Goal: Task Accomplishment & Management: Complete application form

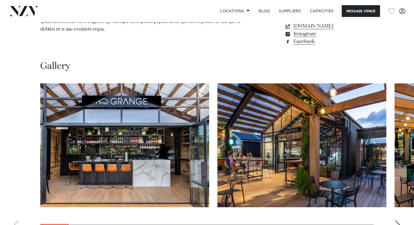
scroll to position [469, 0]
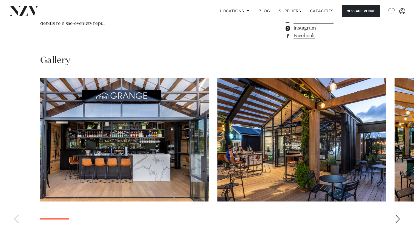
click at [397, 215] on div "Next slide" at bounding box center [397, 219] width 5 height 9
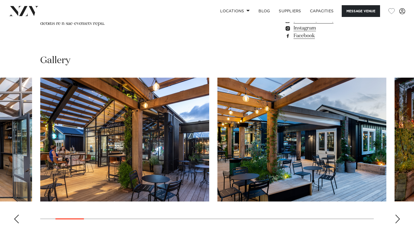
click at [397, 215] on div "Next slide" at bounding box center [397, 219] width 5 height 9
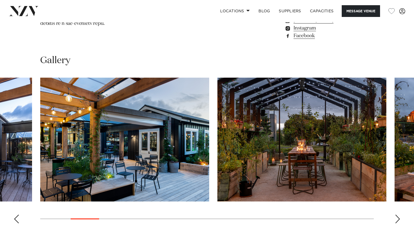
click at [397, 215] on div "Next slide" at bounding box center [397, 219] width 5 height 9
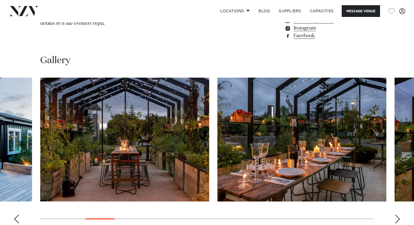
click at [397, 215] on div "Next slide" at bounding box center [397, 219] width 5 height 9
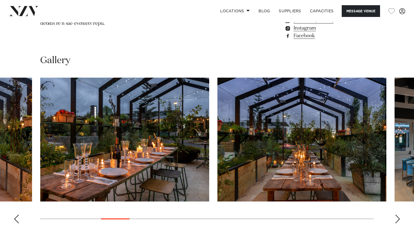
click at [397, 215] on div "Next slide" at bounding box center [397, 219] width 5 height 9
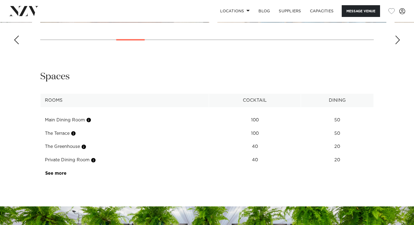
scroll to position [647, 0]
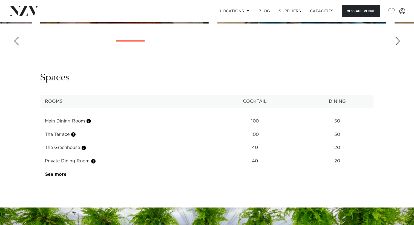
click at [58, 168] on td "See more" at bounding box center [66, 174] width 52 height 13
click at [58, 172] on link "See more" at bounding box center [66, 174] width 43 height 4
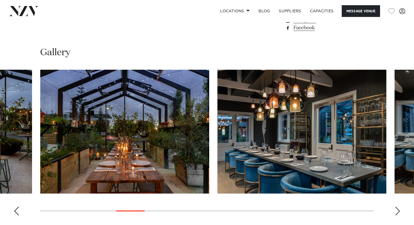
scroll to position [473, 0]
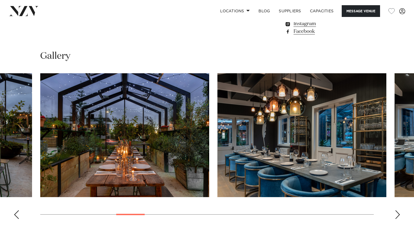
click at [348, 132] on img "7 / 22" at bounding box center [301, 135] width 169 height 124
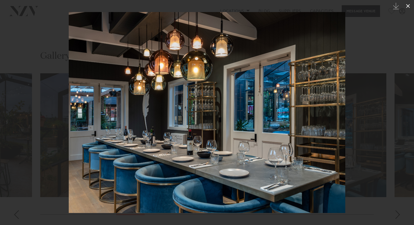
click at [407, 4] on icon at bounding box center [407, 6] width 7 height 7
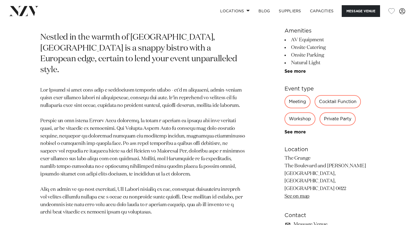
scroll to position [246, 0]
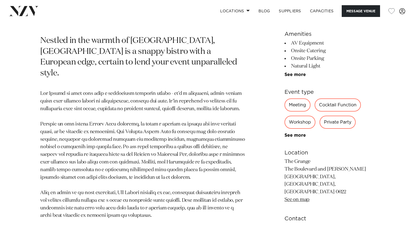
click at [331, 111] on div "Cocktail Function" at bounding box center [337, 104] width 46 height 13
click at [331, 109] on div "Cocktail Function" at bounding box center [337, 104] width 46 height 13
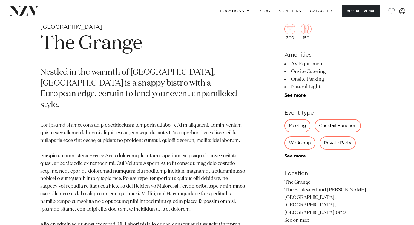
scroll to position [211, 0]
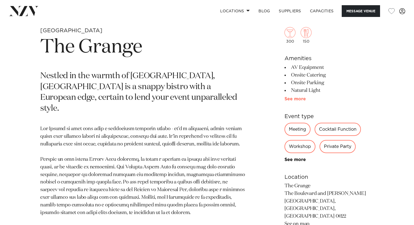
click at [293, 98] on link "See more" at bounding box center [305, 99] width 43 height 4
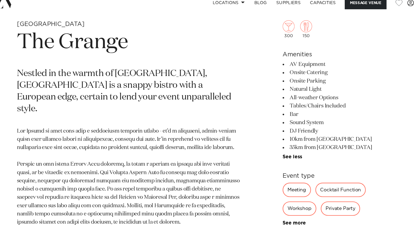
drag, startPoint x: 296, startPoint y: 69, endPoint x: 335, endPoint y: 144, distance: 84.6
click at [335, 144] on ul "AV Equipment Onsite Catering Onsite Parking Natural Light All-weather Options T…" at bounding box center [328, 109] width 89 height 91
click at [335, 144] on li "35km from [GEOGRAPHIC_DATA]" at bounding box center [328, 144] width 89 height 8
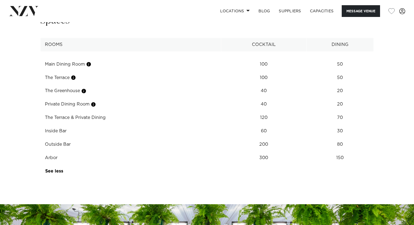
scroll to position [755, 0]
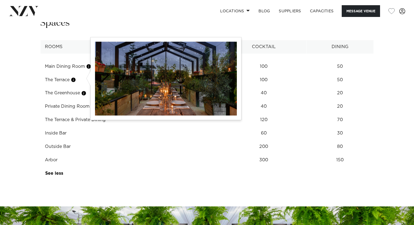
click at [84, 91] on button "button" at bounding box center [83, 93] width 5 height 5
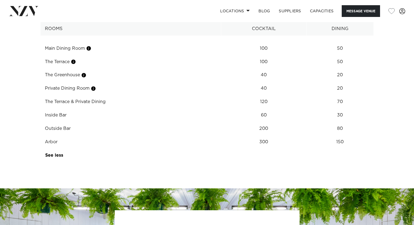
scroll to position [781, 0]
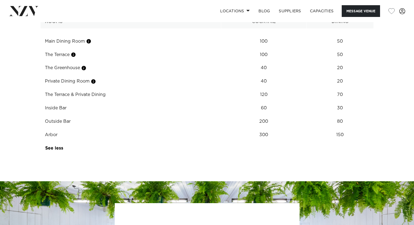
click at [47, 61] on td "The Greenhouse" at bounding box center [130, 67] width 181 height 13
drag, startPoint x: 47, startPoint y: 56, endPoint x: 74, endPoint y: 56, distance: 27.1
click at [73, 61] on td "The Greenhouse" at bounding box center [130, 67] width 181 height 13
copy td "The Greenhouse"
click at [349, 10] on button "Message Venue" at bounding box center [360, 11] width 38 height 12
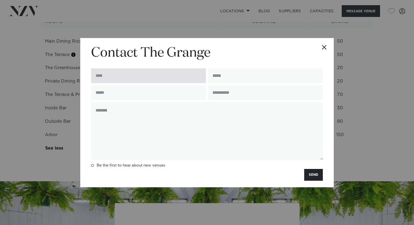
click at [170, 80] on input "text" at bounding box center [148, 75] width 115 height 15
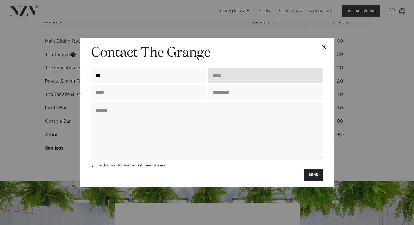
type input "***"
click at [248, 83] on input "email" at bounding box center [265, 75] width 115 height 15
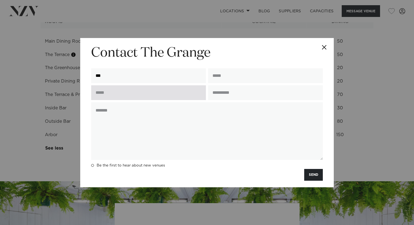
click at [166, 93] on input "text" at bounding box center [148, 92] width 115 height 15
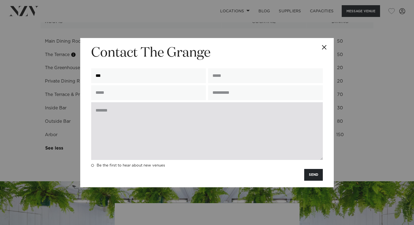
type input "**********"
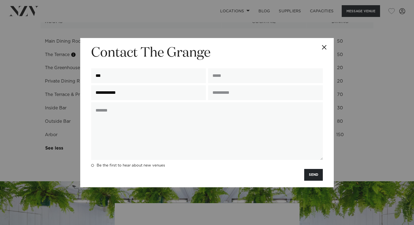
click at [222, 84] on div at bounding box center [265, 76] width 117 height 17
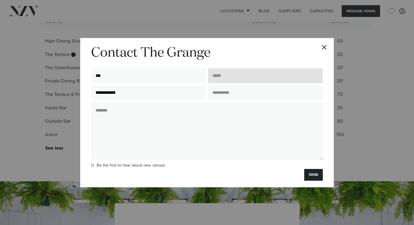
click at [222, 78] on input "email" at bounding box center [265, 75] width 115 height 15
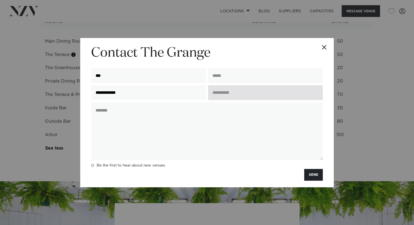
type input "**********"
click at [231, 92] on input "text" at bounding box center [265, 92] width 115 height 15
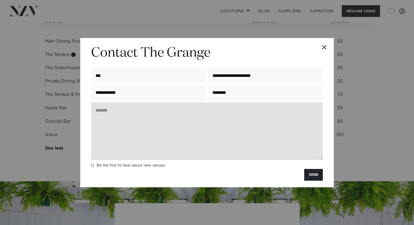
type input "********"
click at [208, 112] on textarea at bounding box center [206, 131] width 231 height 58
paste textarea "**********"
click at [160, 112] on textarea "**********" at bounding box center [206, 131] width 231 height 58
click at [225, 108] on textarea "**********" at bounding box center [206, 131] width 231 height 58
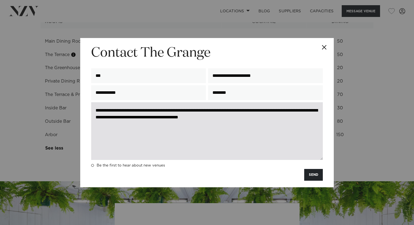
click at [257, 119] on textarea "**********" at bounding box center [206, 131] width 231 height 58
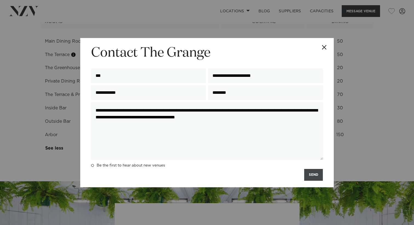
type textarea "**********"
click at [311, 176] on button "SEND" at bounding box center [313, 175] width 19 height 12
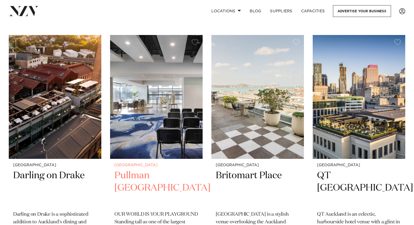
scroll to position [367, 0]
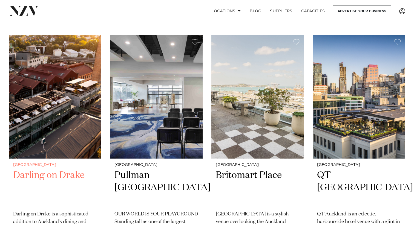
click at [71, 111] on img at bounding box center [55, 97] width 92 height 124
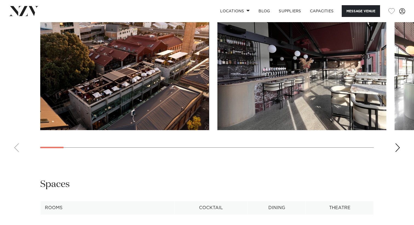
scroll to position [539, 0]
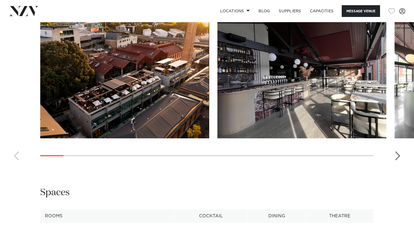
click at [398, 160] on div "Next slide" at bounding box center [397, 156] width 5 height 9
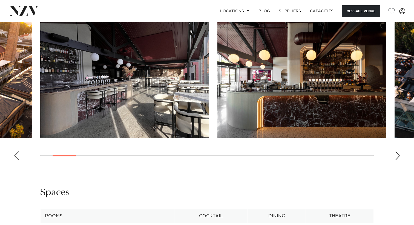
click at [398, 160] on div "Next slide" at bounding box center [397, 156] width 5 height 9
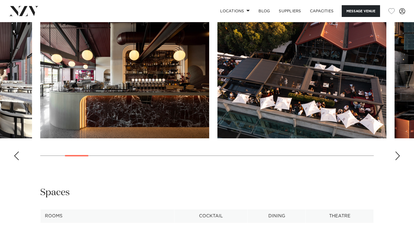
click at [398, 160] on div "Next slide" at bounding box center [397, 156] width 5 height 9
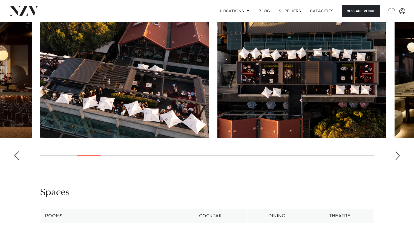
click at [398, 160] on div "Next slide" at bounding box center [397, 156] width 5 height 9
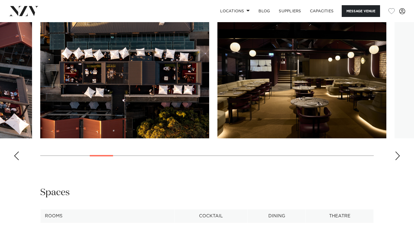
click at [398, 160] on div "Next slide" at bounding box center [397, 156] width 5 height 9
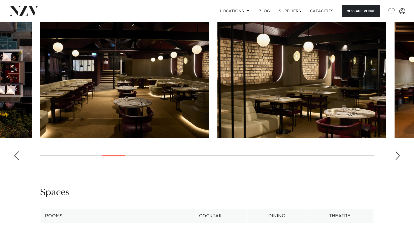
click at [395, 160] on div "Next slide" at bounding box center [397, 156] width 5 height 9
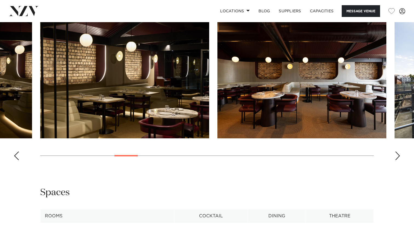
click at [395, 160] on div "Next slide" at bounding box center [397, 156] width 5 height 9
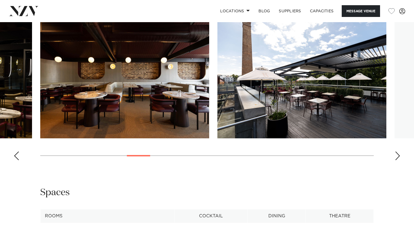
click at [395, 160] on div "Next slide" at bounding box center [397, 156] width 5 height 9
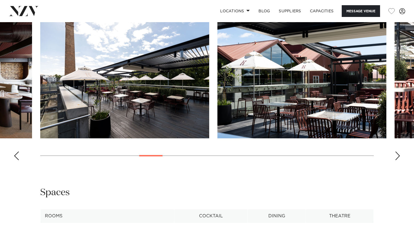
click at [396, 160] on div "Next slide" at bounding box center [397, 156] width 5 height 9
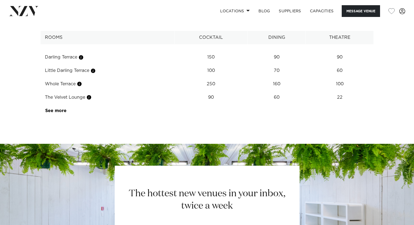
scroll to position [718, 0]
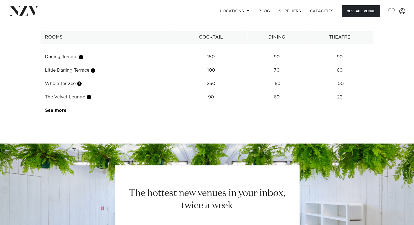
click at [214, 104] on td "90" at bounding box center [210, 97] width 73 height 13
drag, startPoint x: 214, startPoint y: 115, endPoint x: 297, endPoint y: 117, distance: 82.7
click at [297, 104] on tr "The Velvet Lounge 90 60 22" at bounding box center [206, 97] width 333 height 13
click at [298, 104] on td "60" at bounding box center [276, 97] width 58 height 13
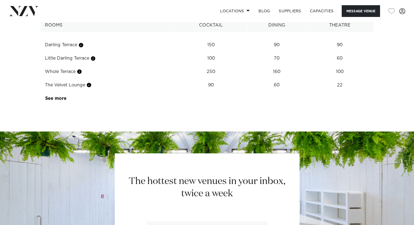
scroll to position [731, 0]
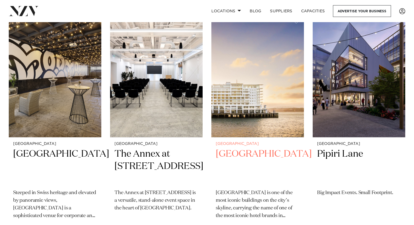
scroll to position [888, 0]
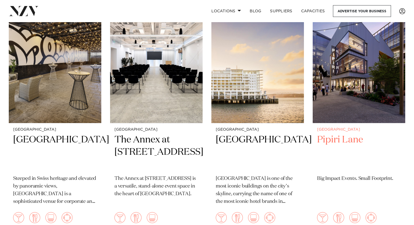
click at [355, 134] on h2 "Pipiri Lane" at bounding box center [359, 152] width 84 height 37
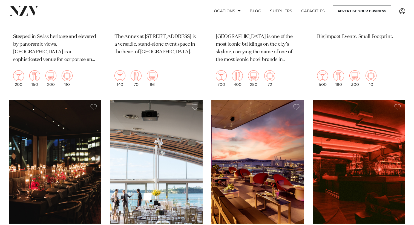
scroll to position [1086, 0]
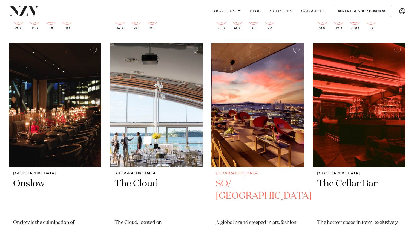
click at [250, 146] on img at bounding box center [257, 105] width 92 height 124
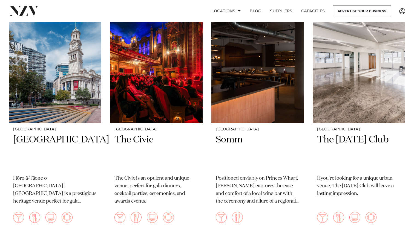
scroll to position [2048, 0]
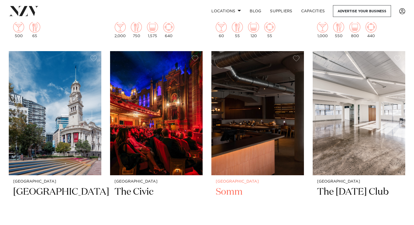
click at [253, 141] on img at bounding box center [257, 113] width 92 height 124
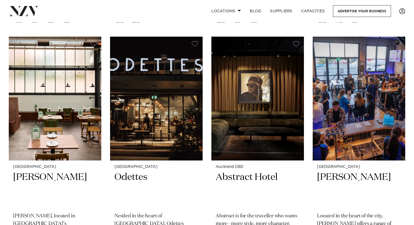
scroll to position [2559, 0]
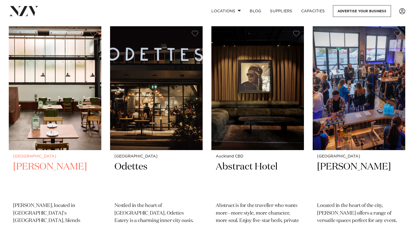
click at [91, 161] on h2 "Norma Taps" at bounding box center [55, 179] width 84 height 37
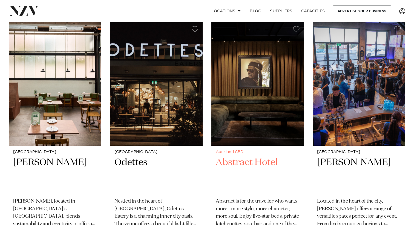
scroll to position [2561, 0]
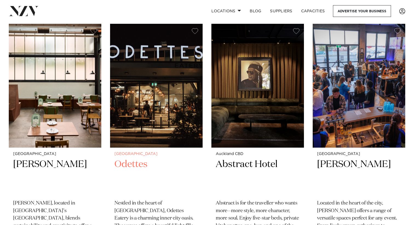
click at [182, 148] on div "Auckland Odettes Nestled in the heart of Auckland City, Odettes Eatery is a cha…" at bounding box center [156, 203] width 92 height 110
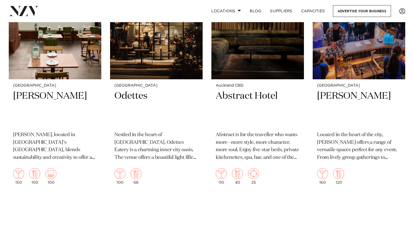
scroll to position [2594, 0]
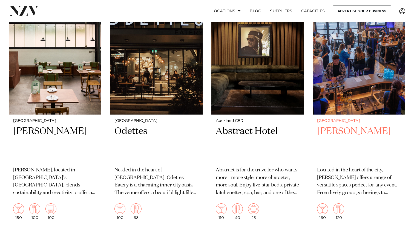
click at [328, 91] on img at bounding box center [358, 53] width 92 height 124
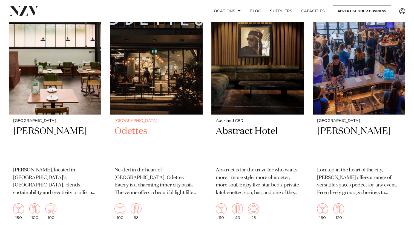
click at [173, 119] on small "[GEOGRAPHIC_DATA]" at bounding box center [156, 121] width 84 height 4
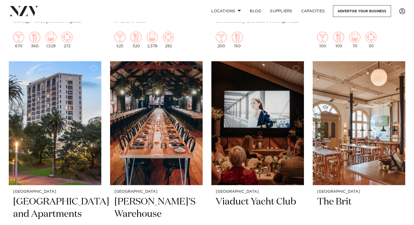
scroll to position [2282, 0]
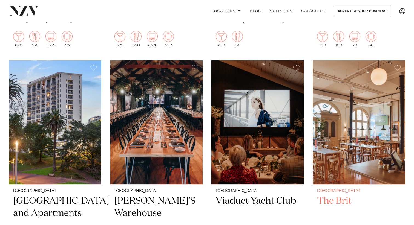
click at [339, 165] on img at bounding box center [358, 122] width 92 height 124
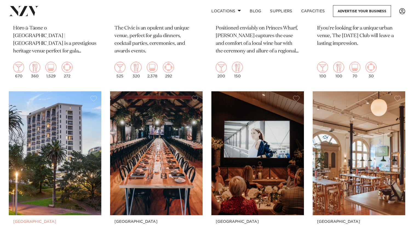
scroll to position [2244, 0]
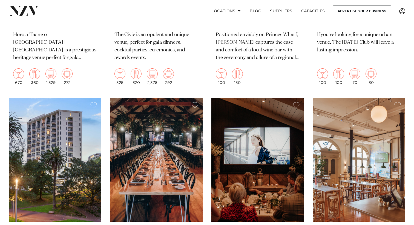
click at [78, 125] on img at bounding box center [55, 160] width 92 height 124
click at [173, 193] on img at bounding box center [156, 160] width 92 height 124
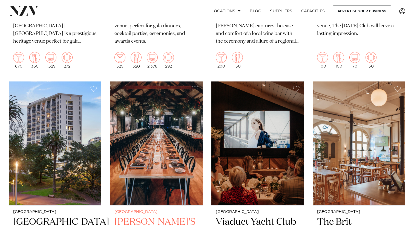
scroll to position [2260, 0]
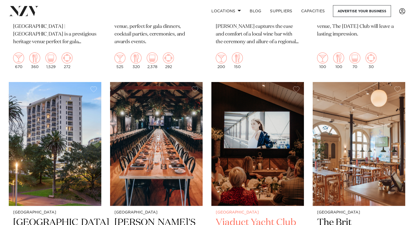
click at [250, 152] on img at bounding box center [257, 144] width 92 height 124
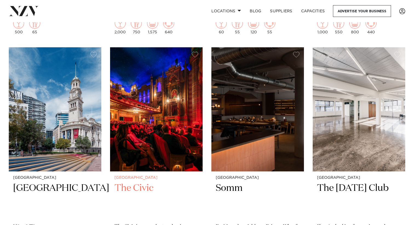
scroll to position [2052, 0]
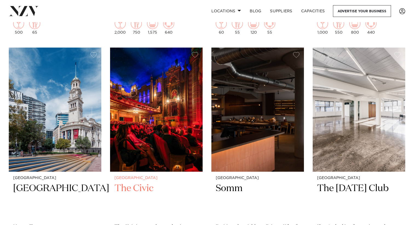
click at [120, 118] on img at bounding box center [156, 110] width 92 height 124
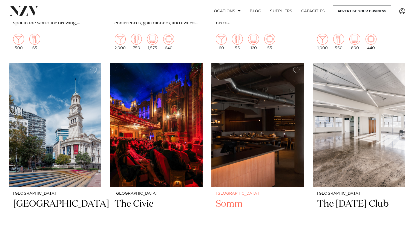
scroll to position [2040, 0]
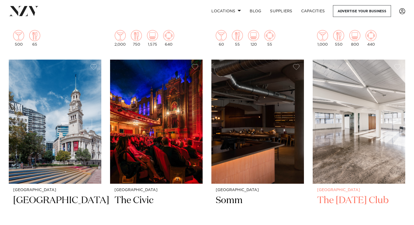
click at [362, 161] on img at bounding box center [358, 122] width 92 height 124
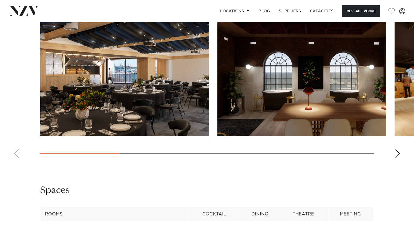
scroll to position [521, 0]
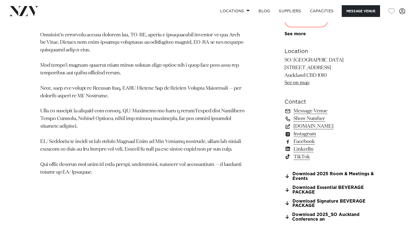
scroll to position [407, 0]
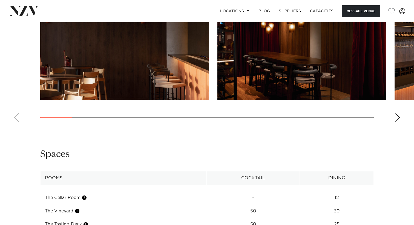
scroll to position [518, 0]
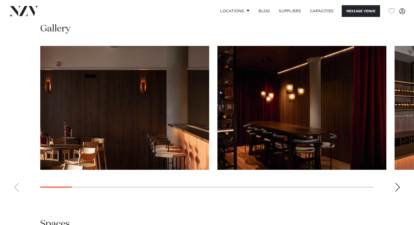
click at [397, 189] on div "Next slide" at bounding box center [397, 187] width 5 height 9
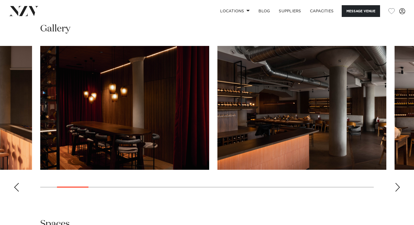
click at [397, 189] on div "Next slide" at bounding box center [397, 187] width 5 height 9
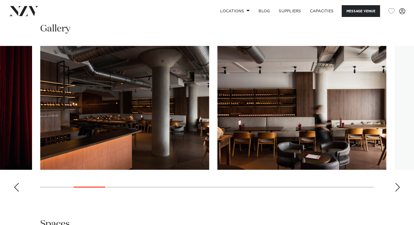
click at [397, 189] on div "Next slide" at bounding box center [397, 187] width 5 height 9
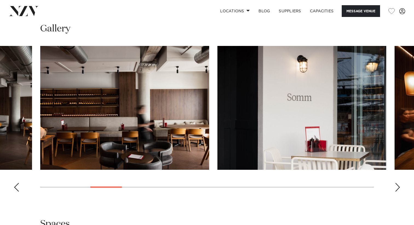
click at [397, 189] on div "Next slide" at bounding box center [397, 187] width 5 height 9
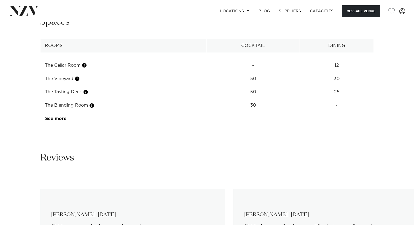
scroll to position [715, 0]
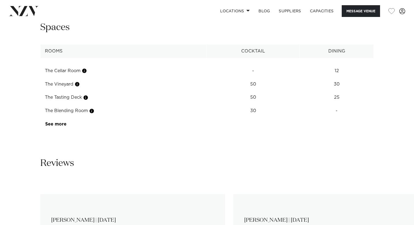
click at [344, 89] on td "30" at bounding box center [337, 84] width 74 height 13
drag, startPoint x: 347, startPoint y: 86, endPoint x: 172, endPoint y: 97, distance: 175.5
click at [172, 97] on tbody "The Cellar Room - 12 The Vineyard 50 30 The Tasting Deck 50 25 The Blending Roo…" at bounding box center [206, 94] width 333 height 73
click at [151, 118] on td "The Blending Room" at bounding box center [123, 110] width 166 height 13
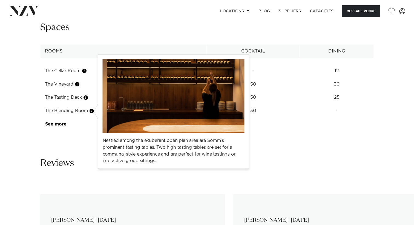
click at [92, 112] on button "button" at bounding box center [91, 110] width 5 height 5
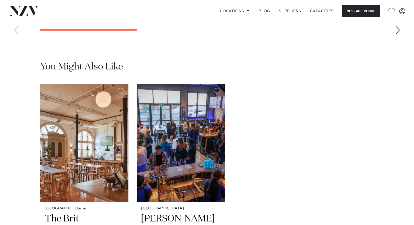
scroll to position [1130, 0]
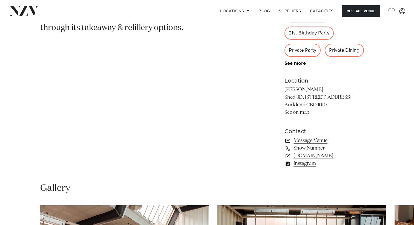
scroll to position [275, 0]
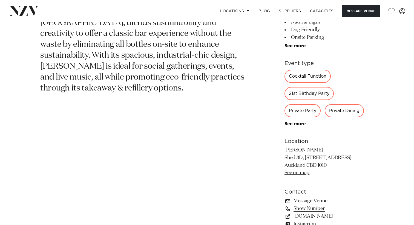
click at [295, 97] on div "21st Birthday Party" at bounding box center [308, 93] width 49 height 13
drag, startPoint x: 295, startPoint y: 97, endPoint x: 331, endPoint y: 96, distance: 35.9
click at [331, 96] on div "21st Birthday Party" at bounding box center [308, 93] width 49 height 13
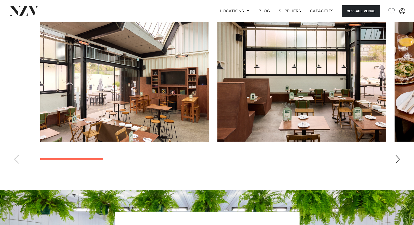
scroll to position [526, 0]
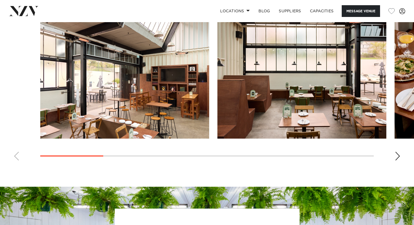
click at [398, 155] on div "Next slide" at bounding box center [397, 156] width 5 height 9
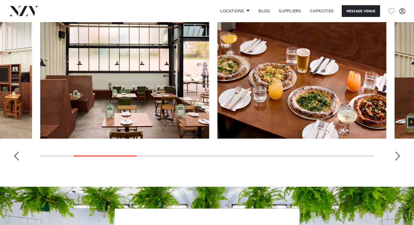
click at [398, 155] on div "Next slide" at bounding box center [397, 156] width 5 height 9
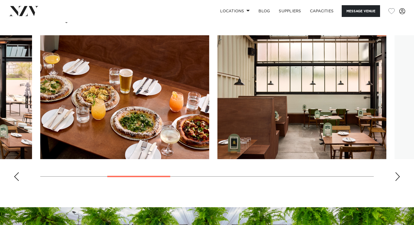
scroll to position [500, 0]
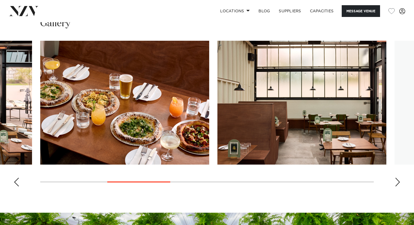
click at [397, 190] on swiper-container at bounding box center [207, 116] width 414 height 150
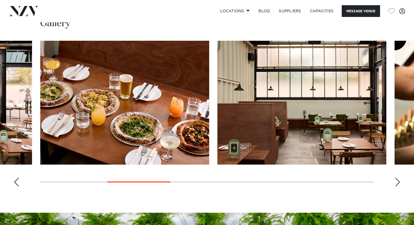
click at [404, 190] on swiper-container at bounding box center [207, 116] width 414 height 150
click at [399, 185] on div "Next slide" at bounding box center [397, 182] width 5 height 9
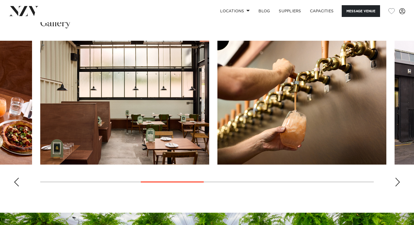
click at [399, 185] on div "Next slide" at bounding box center [397, 182] width 5 height 9
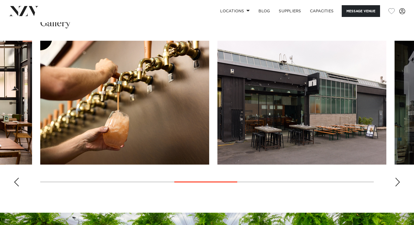
click at [399, 185] on div "Next slide" at bounding box center [397, 182] width 5 height 9
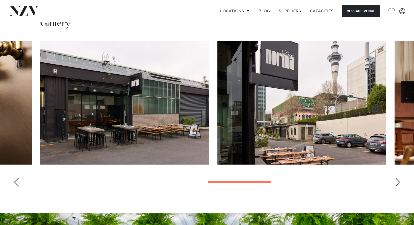
click at [399, 185] on div "Next slide" at bounding box center [397, 182] width 5 height 9
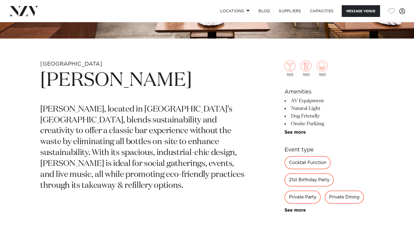
scroll to position [176, 0]
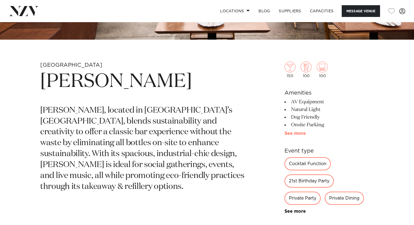
click at [298, 133] on link "See more" at bounding box center [305, 133] width 43 height 4
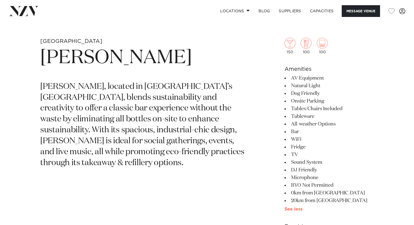
scroll to position [204, 0]
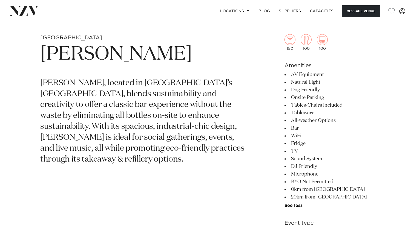
click at [288, 103] on li "Tables/Chairs Included" at bounding box center [328, 106] width 89 height 8
drag, startPoint x: 288, startPoint y: 103, endPoint x: 331, endPoint y: 197, distance: 103.0
click at [330, 196] on ul "AV Equipment Natural Light Dog Friendly Onsite Parking Tables/Chairs Included T…" at bounding box center [328, 139] width 89 height 137
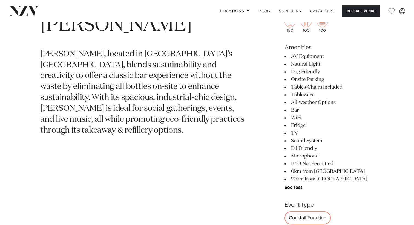
click at [331, 191] on div "150 100 100 Amenities AV Equipment Natural Light Dog Friendly Onsite Parking Ta…" at bounding box center [328, 182] width 89 height 376
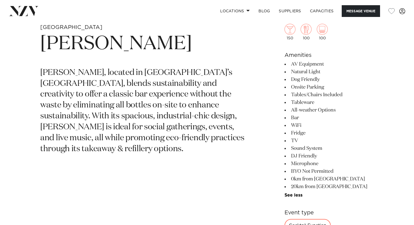
scroll to position [214, 0]
click at [294, 172] on li "BYO Not Permitted" at bounding box center [328, 172] width 89 height 8
drag, startPoint x: 294, startPoint y: 172, endPoint x: 360, endPoint y: 173, distance: 65.7
click at [359, 173] on li "BYO Not Permitted" at bounding box center [328, 172] width 89 height 8
copy ul "BYO Not Permitted"
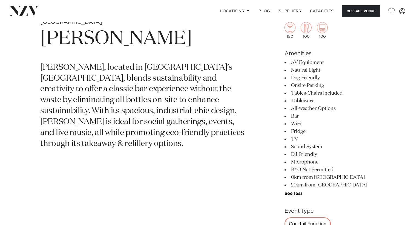
scroll to position [231, 0]
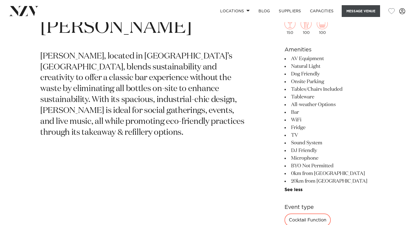
click at [344, 15] on button "Message Venue" at bounding box center [360, 11] width 38 height 12
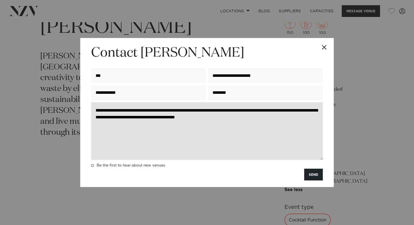
click at [220, 116] on textarea "**********" at bounding box center [206, 131] width 231 height 58
drag, startPoint x: 302, startPoint y: 116, endPoint x: 204, endPoint y: 111, distance: 98.1
click at [204, 111] on textarea "**********" at bounding box center [206, 131] width 231 height 58
click at [178, 111] on textarea "**********" at bounding box center [206, 131] width 231 height 58
drag, startPoint x: 178, startPoint y: 111, endPoint x: 202, endPoint y: 110, distance: 23.8
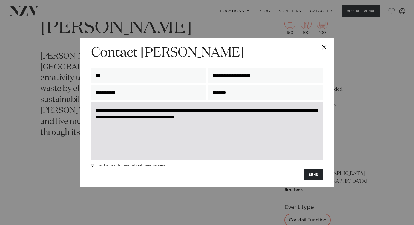
click at [202, 110] on textarea "**********" at bounding box center [206, 131] width 231 height 58
click at [267, 113] on textarea "**********" at bounding box center [206, 131] width 231 height 58
drag, startPoint x: 267, startPoint y: 114, endPoint x: 300, endPoint y: 125, distance: 35.0
click at [299, 125] on textarea "**********" at bounding box center [206, 131] width 231 height 58
click at [153, 119] on textarea "**********" at bounding box center [206, 131] width 231 height 58
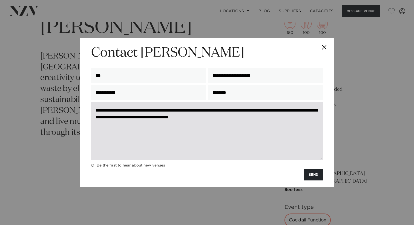
drag, startPoint x: 153, startPoint y: 119, endPoint x: 260, endPoint y: 130, distance: 108.1
click at [261, 130] on textarea "**********" at bounding box center [206, 131] width 231 height 58
click at [129, 118] on textarea "**********" at bounding box center [206, 131] width 231 height 58
drag, startPoint x: 129, startPoint y: 118, endPoint x: 266, endPoint y: 119, distance: 137.6
click at [266, 119] on textarea "**********" at bounding box center [206, 131] width 231 height 58
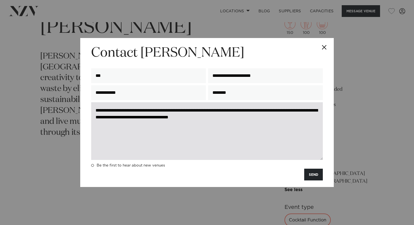
click at [135, 115] on textarea "**********" at bounding box center [206, 131] width 231 height 58
drag, startPoint x: 135, startPoint y: 115, endPoint x: 253, endPoint y: 117, distance: 118.2
click at [253, 117] on textarea "**********" at bounding box center [206, 131] width 231 height 58
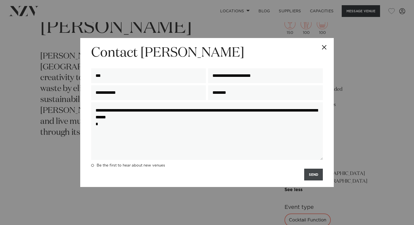
type textarea "**********"
click at [307, 175] on button "SEND" at bounding box center [313, 175] width 19 height 12
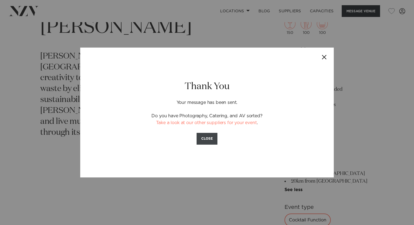
click at [212, 140] on button "CLOSE" at bounding box center [206, 139] width 21 height 12
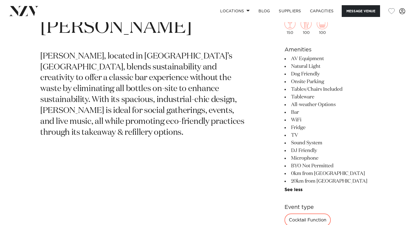
click at [241, 125] on p "Norma Taps, located in Auckland’s City Works Depot, blends sustainability and c…" at bounding box center [142, 94] width 205 height 87
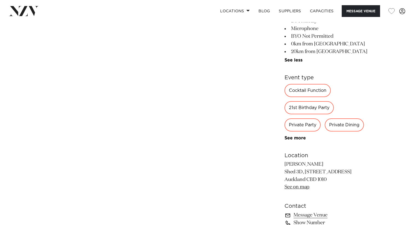
click at [303, 98] on div "Cocktail Function 21st Birthday Party Private Party Private Dining Special Occa…" at bounding box center [328, 112] width 89 height 57
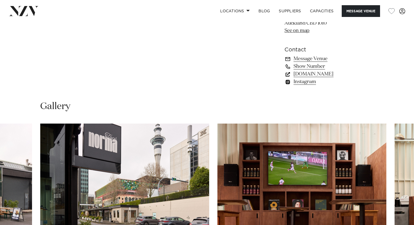
scroll to position [518, 0]
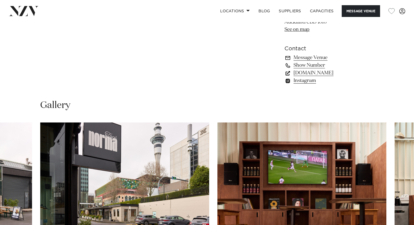
click at [310, 77] on link "normataps.co.nz" at bounding box center [328, 73] width 89 height 8
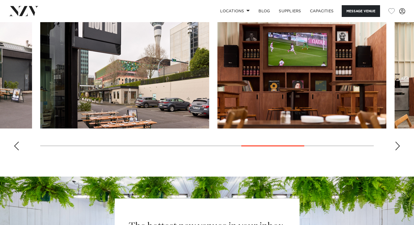
click at [396, 146] on div "Next slide" at bounding box center [397, 146] width 5 height 9
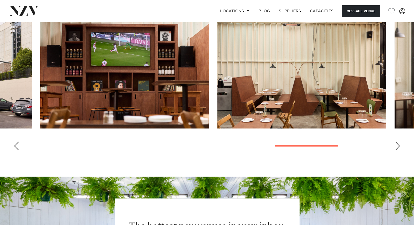
click at [396, 146] on div "Next slide" at bounding box center [397, 146] width 5 height 9
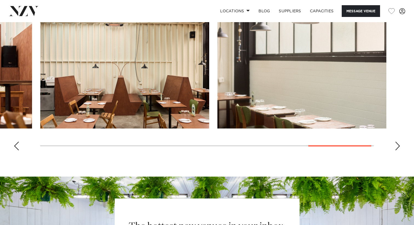
click at [396, 146] on div "Next slide" at bounding box center [397, 146] width 5 height 9
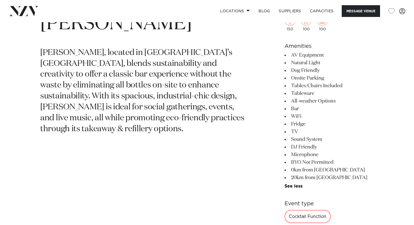
scroll to position [234, 0]
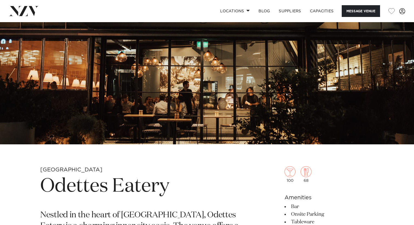
scroll to position [74, 0]
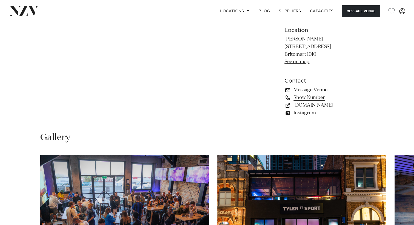
scroll to position [513, 0]
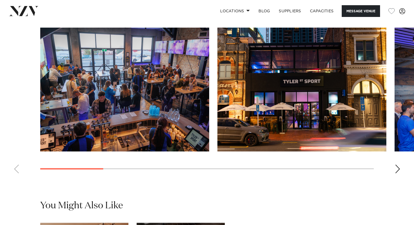
click at [396, 173] on div "Next slide" at bounding box center [397, 169] width 5 height 9
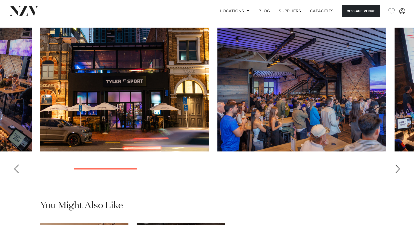
click at [396, 173] on div "Next slide" at bounding box center [397, 169] width 5 height 9
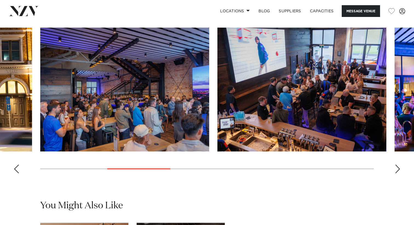
click at [396, 173] on div "Next slide" at bounding box center [397, 169] width 5 height 9
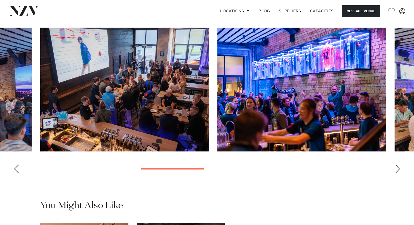
click at [396, 173] on div "Next slide" at bounding box center [397, 169] width 5 height 9
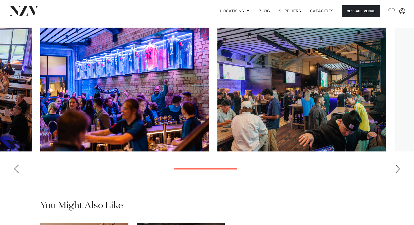
click at [396, 173] on div "Next slide" at bounding box center [397, 169] width 5 height 9
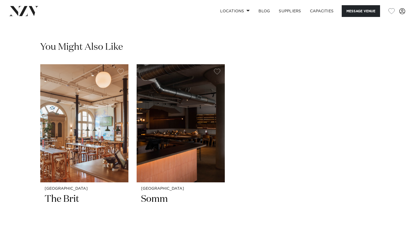
scroll to position [769, 0]
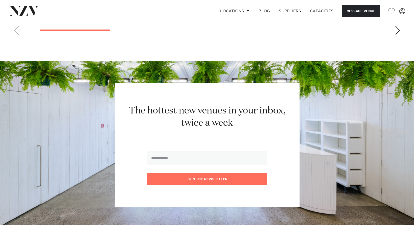
scroll to position [546, 0]
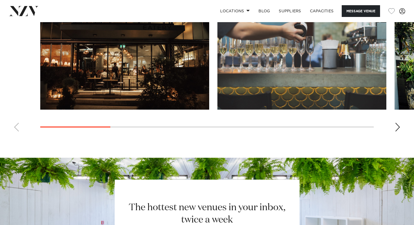
click at [401, 129] on swiper-container at bounding box center [207, 61] width 414 height 150
click at [398, 129] on div "Next slide" at bounding box center [397, 127] width 5 height 9
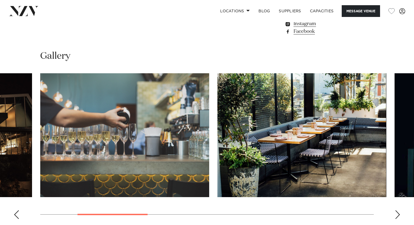
scroll to position [496, 0]
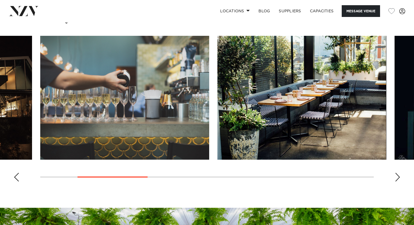
click at [396, 175] on div "Next slide" at bounding box center [397, 177] width 5 height 9
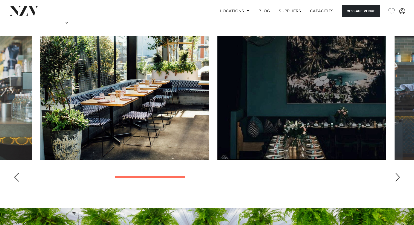
click at [396, 175] on div "Next slide" at bounding box center [397, 177] width 5 height 9
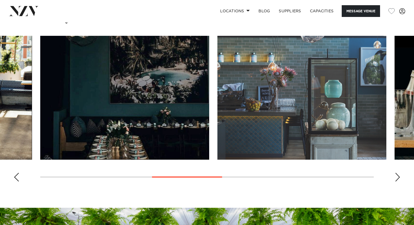
click at [396, 175] on div "Next slide" at bounding box center [397, 177] width 5 height 9
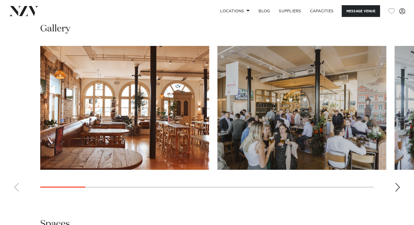
scroll to position [519, 0]
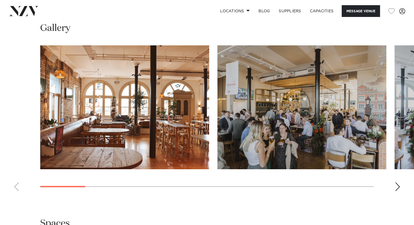
click at [397, 189] on div "Next slide" at bounding box center [397, 186] width 5 height 9
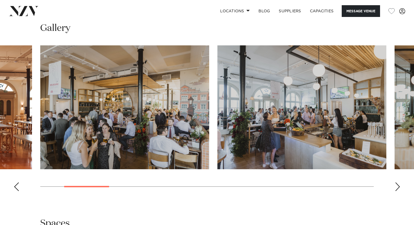
click at [397, 187] on div "Next slide" at bounding box center [397, 186] width 5 height 9
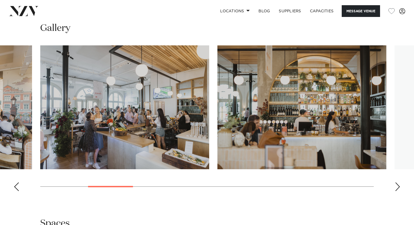
click at [397, 187] on div "Next slide" at bounding box center [397, 186] width 5 height 9
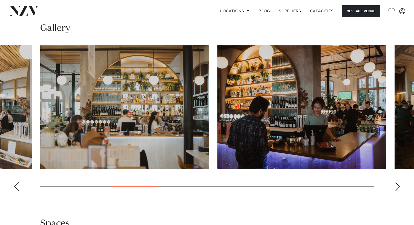
click at [397, 187] on div "Next slide" at bounding box center [397, 186] width 5 height 9
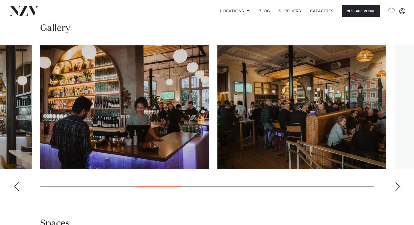
click at [397, 187] on div "Next slide" at bounding box center [397, 186] width 5 height 9
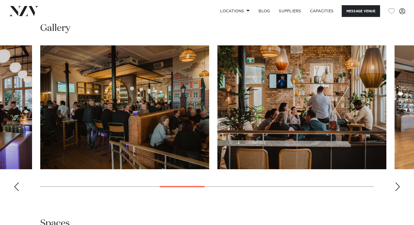
click at [397, 187] on div "Next slide" at bounding box center [397, 186] width 5 height 9
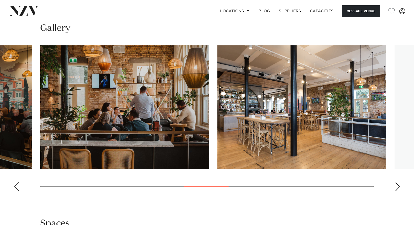
click at [397, 187] on div "Next slide" at bounding box center [397, 186] width 5 height 9
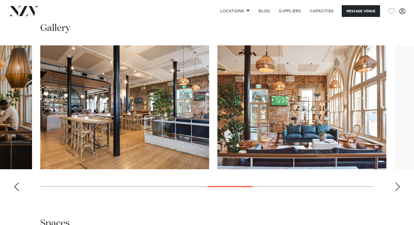
click at [405, 188] on swiper-container at bounding box center [207, 120] width 414 height 150
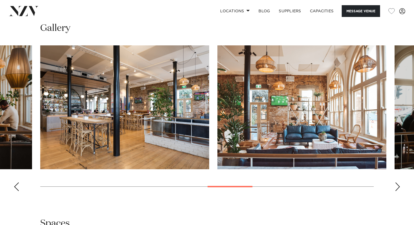
click at [400, 189] on swiper-container at bounding box center [207, 120] width 414 height 150
click at [399, 189] on div "Next slide" at bounding box center [397, 186] width 5 height 9
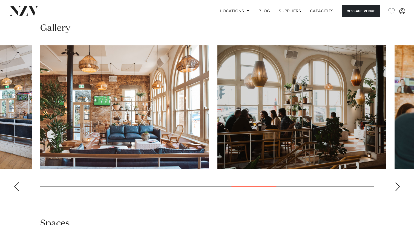
click at [399, 189] on div "Next slide" at bounding box center [397, 186] width 5 height 9
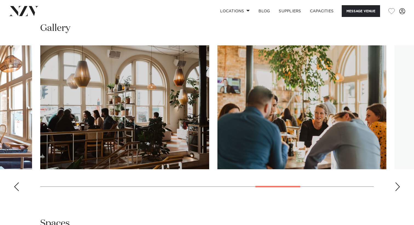
click at [399, 189] on div "Next slide" at bounding box center [397, 186] width 5 height 9
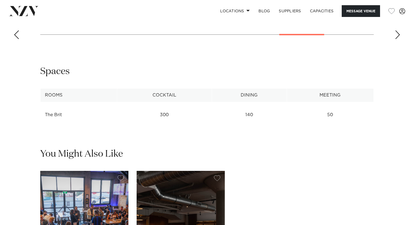
scroll to position [676, 0]
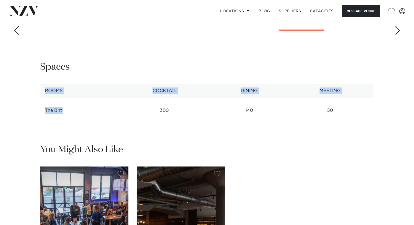
drag, startPoint x: 132, startPoint y: 112, endPoint x: 377, endPoint y: 115, distance: 245.2
click at [377, 115] on div "**********" at bounding box center [206, 89] width 405 height 56
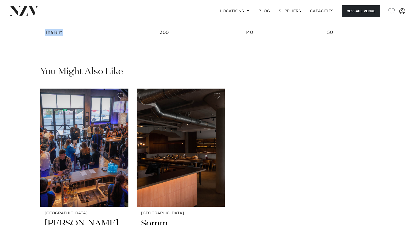
click at [320, 144] on div "Auckland Tyler St Located in the heart of the city, [PERSON_NAME] offers a rang…" at bounding box center [206, 203] width 333 height 228
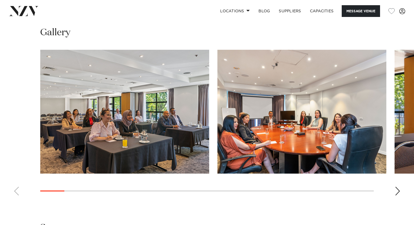
scroll to position [504, 0]
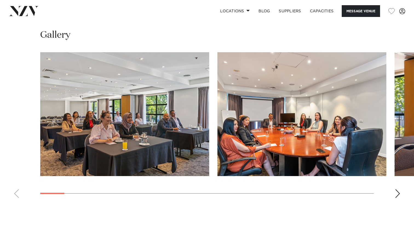
click at [398, 202] on swiper-container at bounding box center [207, 127] width 414 height 150
click at [398, 198] on div "Next slide" at bounding box center [397, 193] width 5 height 9
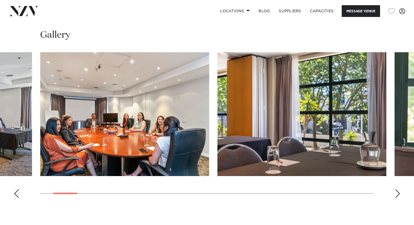
click at [399, 198] on div "Next slide" at bounding box center [397, 193] width 5 height 9
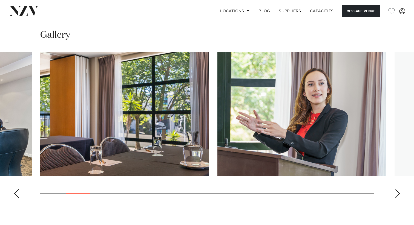
click at [399, 198] on div "Next slide" at bounding box center [397, 193] width 5 height 9
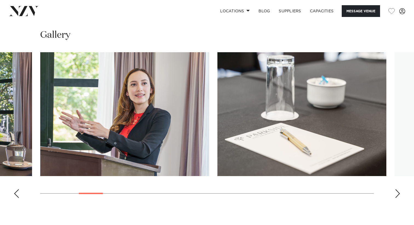
click at [399, 198] on div "Next slide" at bounding box center [397, 193] width 5 height 9
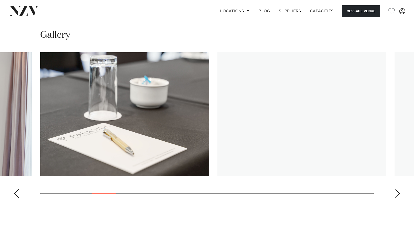
click at [399, 198] on div "Next slide" at bounding box center [397, 193] width 5 height 9
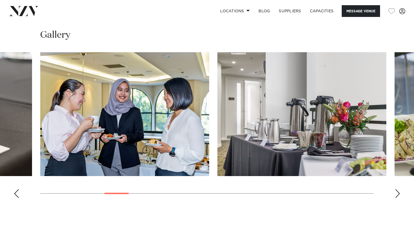
click at [398, 198] on div "Next slide" at bounding box center [397, 193] width 5 height 9
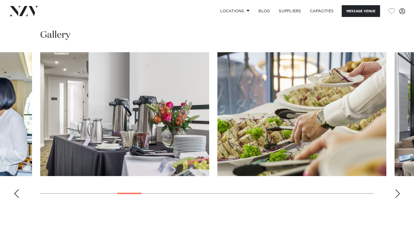
click at [398, 198] on div "Next slide" at bounding box center [397, 193] width 5 height 9
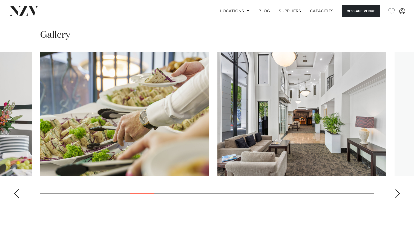
click at [398, 198] on div "Next slide" at bounding box center [397, 193] width 5 height 9
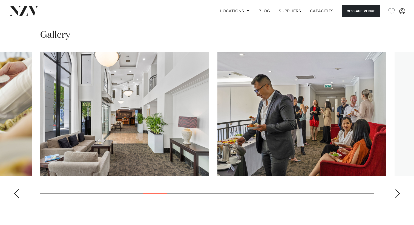
click at [398, 198] on div "Next slide" at bounding box center [397, 193] width 5 height 9
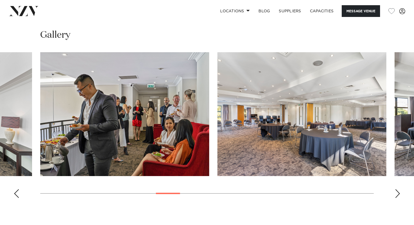
click at [398, 198] on div "Next slide" at bounding box center [397, 193] width 5 height 9
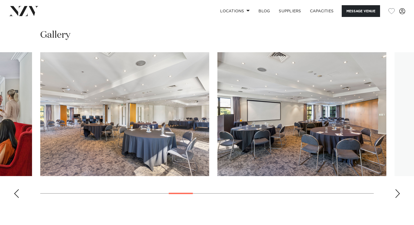
click at [398, 198] on div "Next slide" at bounding box center [397, 193] width 5 height 9
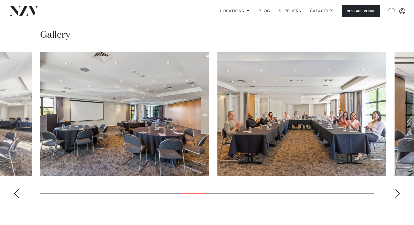
click at [398, 202] on swiper-container at bounding box center [207, 127] width 414 height 150
click at [397, 198] on div "Next slide" at bounding box center [397, 193] width 5 height 9
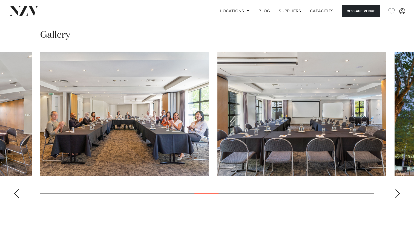
click at [398, 198] on div "Next slide" at bounding box center [397, 193] width 5 height 9
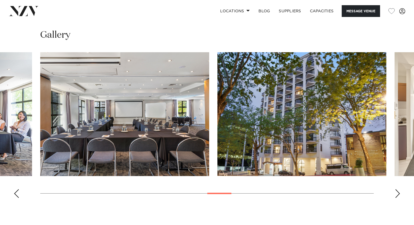
click at [398, 198] on div "Next slide" at bounding box center [397, 193] width 5 height 9
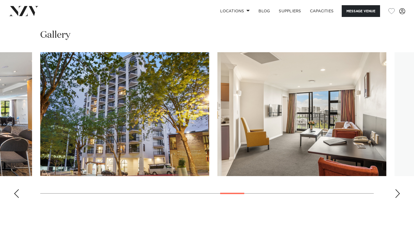
click at [398, 198] on div "Next slide" at bounding box center [397, 193] width 5 height 9
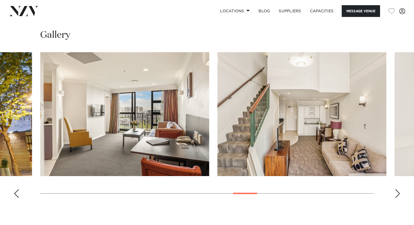
click at [398, 198] on div "Next slide" at bounding box center [397, 193] width 5 height 9
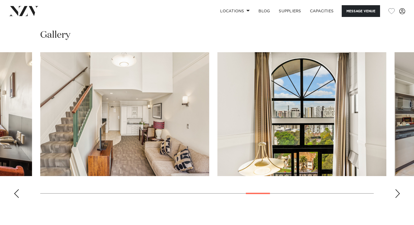
click at [10, 202] on swiper-container at bounding box center [207, 127] width 414 height 150
click at [18, 198] on div "Previous slide" at bounding box center [16, 193] width 5 height 9
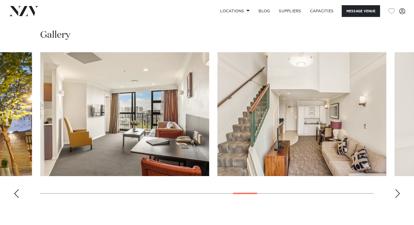
click at [18, 198] on div "Previous slide" at bounding box center [16, 193] width 5 height 9
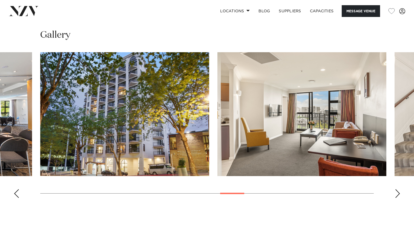
click at [18, 198] on div "Previous slide" at bounding box center [16, 193] width 5 height 9
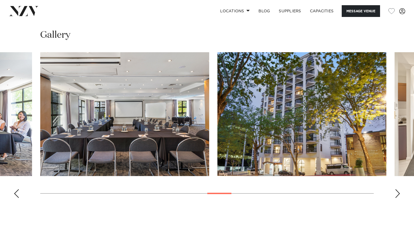
click at [18, 198] on div "Previous slide" at bounding box center [16, 193] width 5 height 9
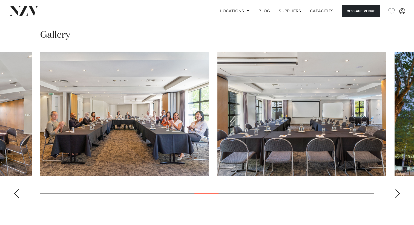
click at [18, 198] on div "Previous slide" at bounding box center [16, 193] width 5 height 9
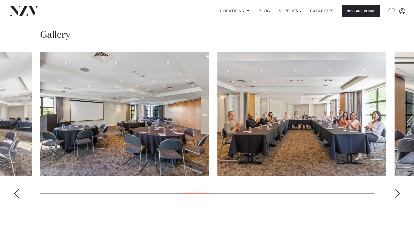
click at [18, 198] on div "Previous slide" at bounding box center [16, 193] width 5 height 9
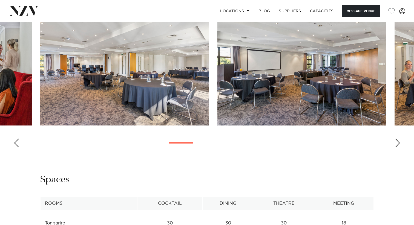
scroll to position [554, 0]
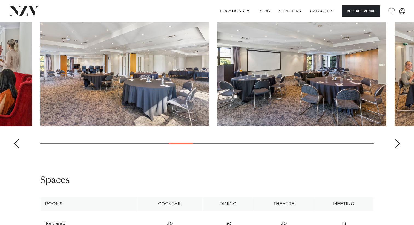
click at [21, 152] on swiper-container at bounding box center [207, 77] width 414 height 150
click at [19, 148] on div "Previous slide" at bounding box center [16, 143] width 5 height 9
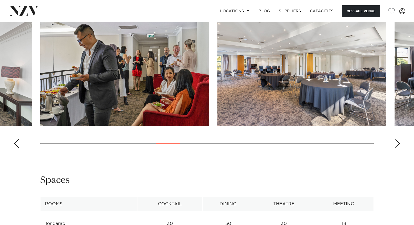
click at [19, 148] on div "Previous slide" at bounding box center [16, 143] width 5 height 9
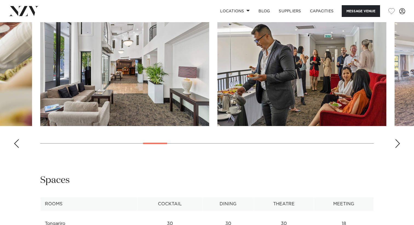
click at [19, 148] on div "Previous slide" at bounding box center [16, 143] width 5 height 9
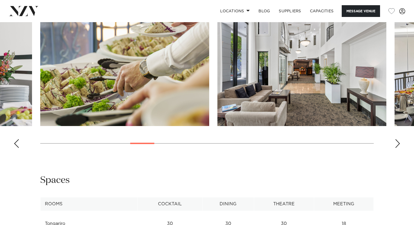
click at [19, 148] on div "Previous slide" at bounding box center [16, 143] width 5 height 9
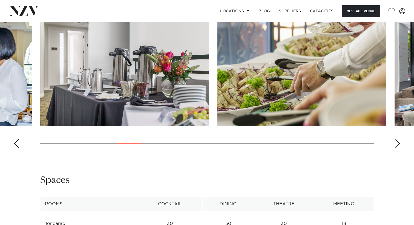
click at [19, 148] on div "Previous slide" at bounding box center [16, 143] width 5 height 9
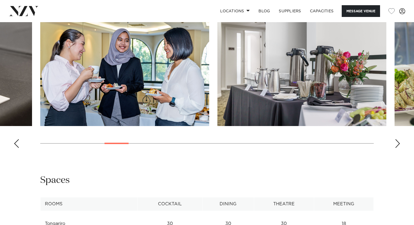
click at [19, 148] on div "Previous slide" at bounding box center [16, 143] width 5 height 9
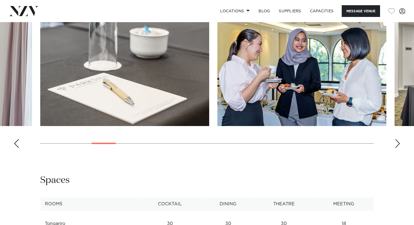
click at [18, 148] on div "Previous slide" at bounding box center [16, 143] width 5 height 9
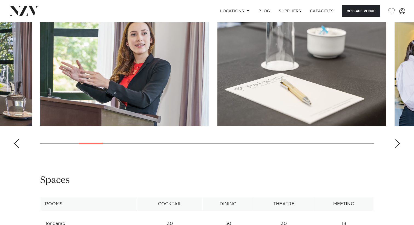
click at [18, 148] on div "Previous slide" at bounding box center [16, 143] width 5 height 9
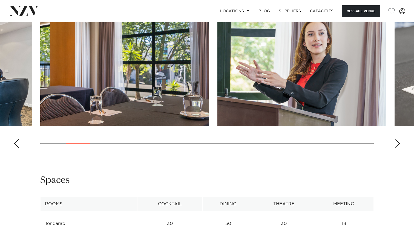
click at [18, 148] on div "Previous slide" at bounding box center [16, 143] width 5 height 9
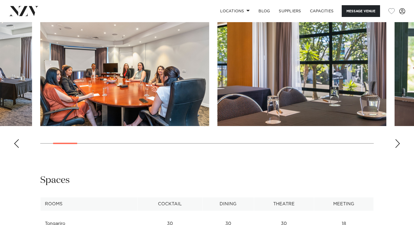
click at [18, 148] on div "Previous slide" at bounding box center [16, 143] width 5 height 9
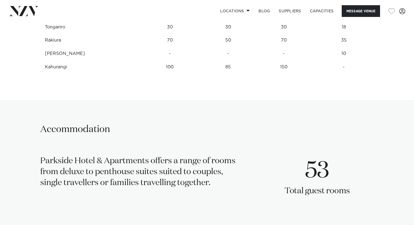
scroll to position [763, 0]
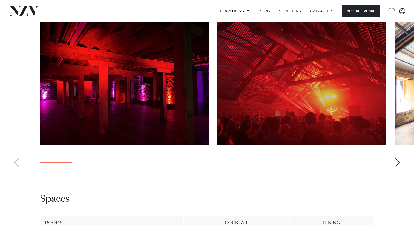
scroll to position [539, 0]
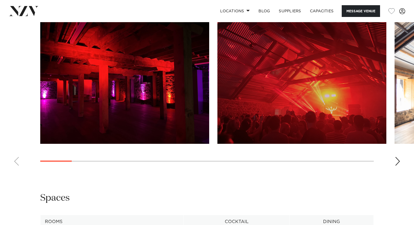
click at [395, 166] on swiper-container at bounding box center [207, 95] width 414 height 150
click at [395, 166] on div "Next slide" at bounding box center [397, 161] width 5 height 9
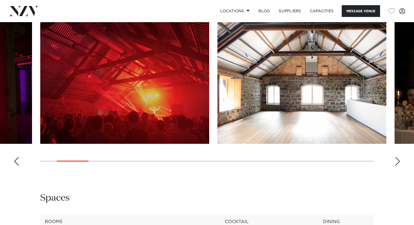
click at [393, 170] on swiper-container at bounding box center [207, 95] width 414 height 150
click at [395, 166] on div "Next slide" at bounding box center [397, 161] width 5 height 9
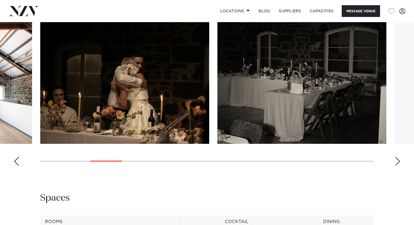
click at [395, 166] on div "Next slide" at bounding box center [397, 161] width 5 height 9
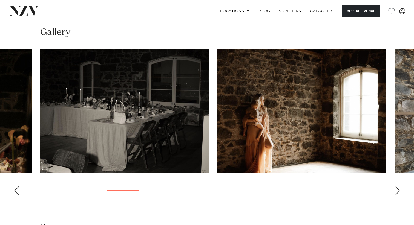
scroll to position [503, 0]
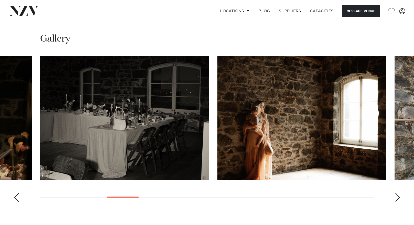
click at [399, 202] on div "Next slide" at bounding box center [397, 197] width 5 height 9
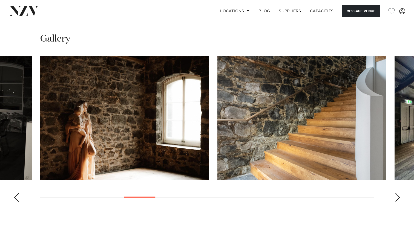
click at [399, 206] on swiper-container at bounding box center [207, 131] width 414 height 150
click at [399, 202] on div "Next slide" at bounding box center [397, 197] width 5 height 9
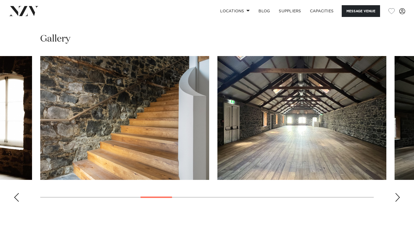
click at [399, 202] on div "Next slide" at bounding box center [397, 197] width 5 height 9
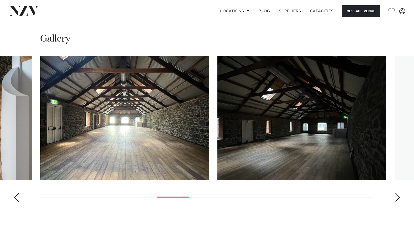
click at [399, 202] on div "Next slide" at bounding box center [397, 197] width 5 height 9
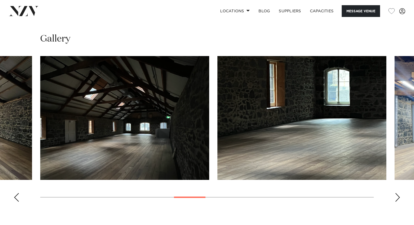
click at [394, 206] on swiper-container at bounding box center [207, 131] width 414 height 150
click at [396, 202] on div "Next slide" at bounding box center [397, 197] width 5 height 9
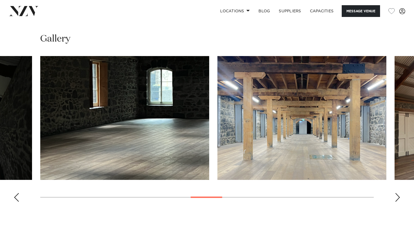
click at [394, 206] on swiper-container at bounding box center [207, 131] width 414 height 150
click at [396, 202] on div "Next slide" at bounding box center [397, 197] width 5 height 9
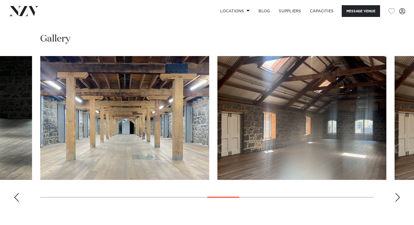
click at [396, 202] on div "Next slide" at bounding box center [397, 197] width 5 height 9
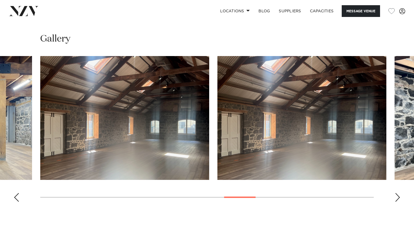
click at [396, 202] on div "Next slide" at bounding box center [397, 197] width 5 height 9
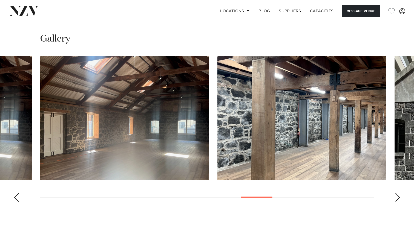
click at [396, 202] on div "Next slide" at bounding box center [397, 197] width 5 height 9
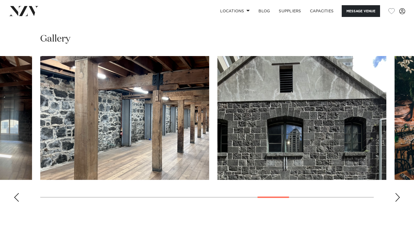
click at [396, 202] on div "Next slide" at bounding box center [397, 197] width 5 height 9
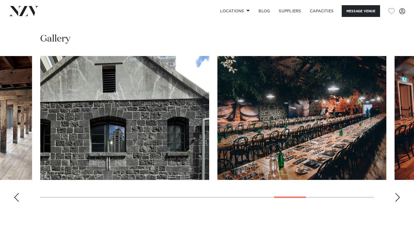
click at [396, 202] on div "Next slide" at bounding box center [397, 197] width 5 height 9
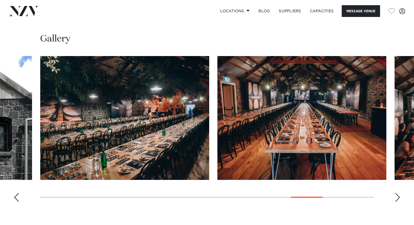
click at [397, 202] on div "Next slide" at bounding box center [397, 197] width 5 height 9
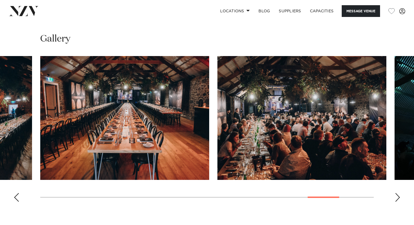
click at [397, 202] on div "Next slide" at bounding box center [397, 197] width 5 height 9
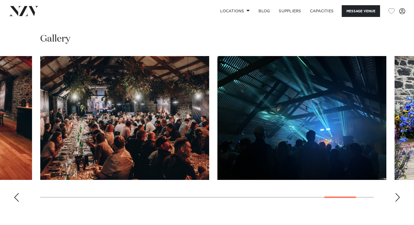
click at [397, 202] on div "Next slide" at bounding box center [397, 197] width 5 height 9
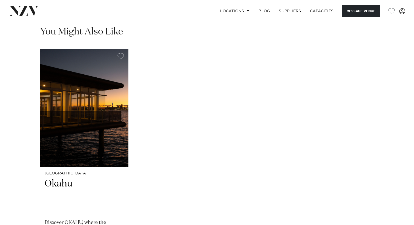
scroll to position [802, 0]
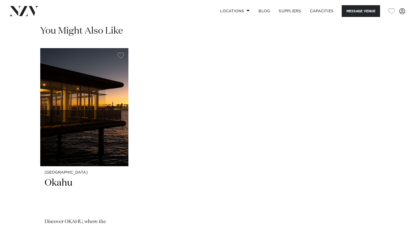
click at [36, 153] on swiper-container "Auckland Okahu Discover OKAHU, where the extraordinary meets the unforgettable.…" at bounding box center [207, 175] width 414 height 254
click at [57, 164] on img "1 / 1" at bounding box center [84, 107] width 88 height 118
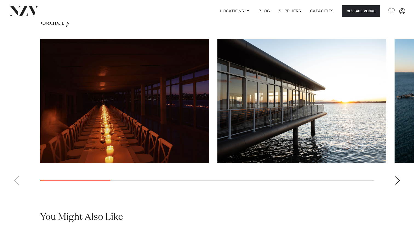
scroll to position [492, 0]
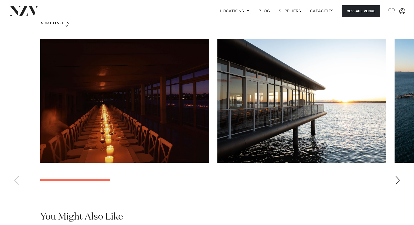
click at [402, 189] on swiper-container at bounding box center [207, 114] width 414 height 150
click at [399, 185] on div "Next slide" at bounding box center [397, 180] width 5 height 9
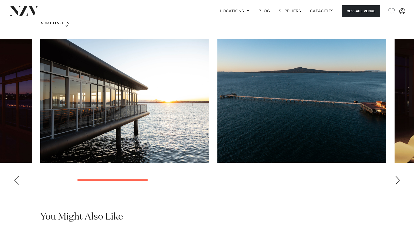
click at [396, 185] on div "Next slide" at bounding box center [397, 180] width 5 height 9
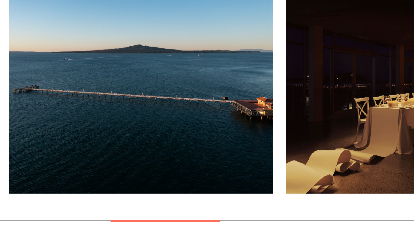
click at [128, 108] on img "3 / 9" at bounding box center [132, 101] width 169 height 124
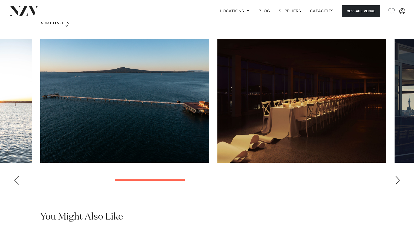
click at [396, 185] on div "Next slide" at bounding box center [397, 180] width 5 height 9
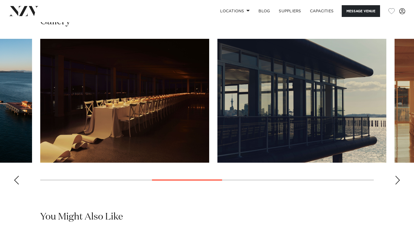
click at [396, 185] on div "Next slide" at bounding box center [397, 180] width 5 height 9
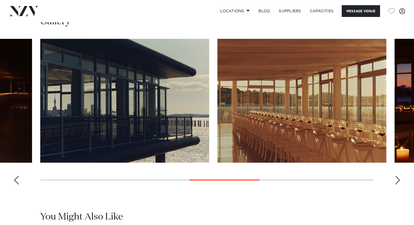
click at [396, 185] on div "Next slide" at bounding box center [397, 180] width 5 height 9
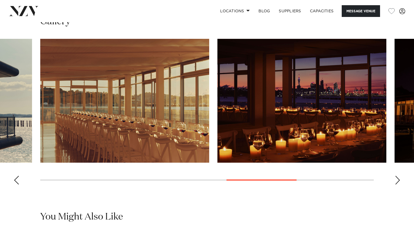
click at [396, 185] on div "Next slide" at bounding box center [397, 180] width 5 height 9
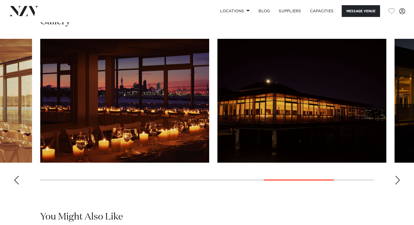
click at [396, 185] on div "Next slide" at bounding box center [397, 180] width 5 height 9
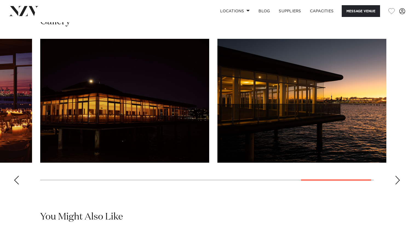
click at [396, 185] on div "Next slide" at bounding box center [397, 180] width 5 height 9
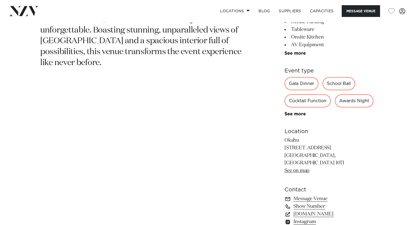
scroll to position [261, 0]
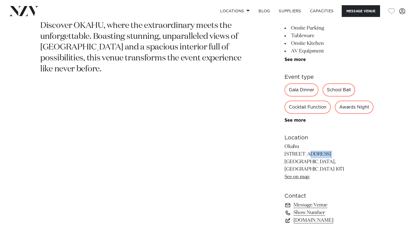
drag, startPoint x: 277, startPoint y: 170, endPoint x: 285, endPoint y: 172, distance: 8.3
click at [285, 172] on div "Auckland OKAHU Discover OKAHU, where the extraordinary meets the unforgettable.…" at bounding box center [206, 108] width 405 height 262
copy p "18 Tāmaki Drive"
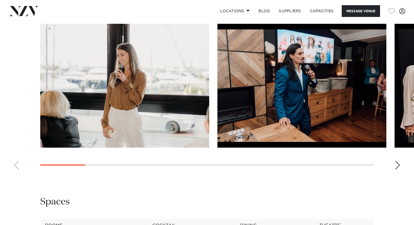
scroll to position [489, 0]
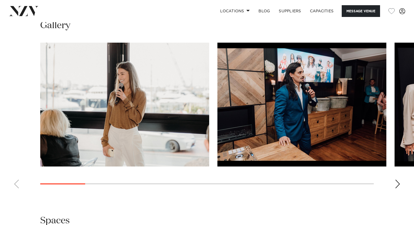
click at [401, 193] on swiper-container at bounding box center [207, 118] width 414 height 150
click at [397, 189] on div "Next slide" at bounding box center [397, 184] width 5 height 9
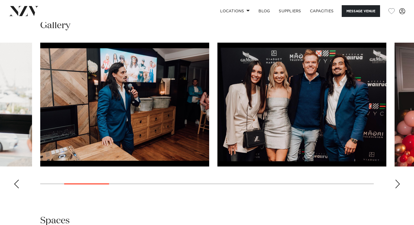
click at [397, 189] on div "Next slide" at bounding box center [397, 184] width 5 height 9
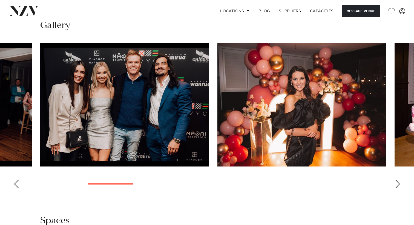
click at [397, 189] on div "Next slide" at bounding box center [397, 184] width 5 height 9
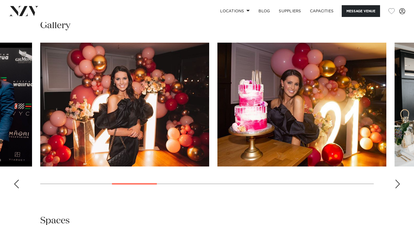
click at [397, 189] on div "Next slide" at bounding box center [397, 184] width 5 height 9
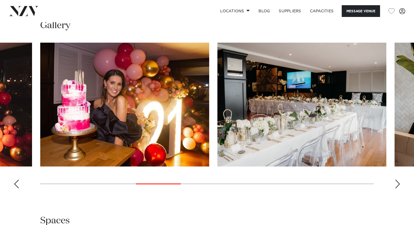
click at [398, 189] on div "Next slide" at bounding box center [397, 184] width 5 height 9
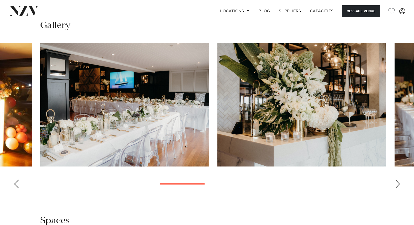
click at [398, 189] on div "Next slide" at bounding box center [397, 184] width 5 height 9
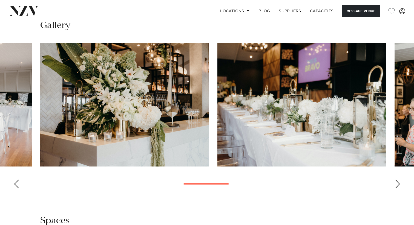
click at [398, 189] on div "Next slide" at bounding box center [397, 184] width 5 height 9
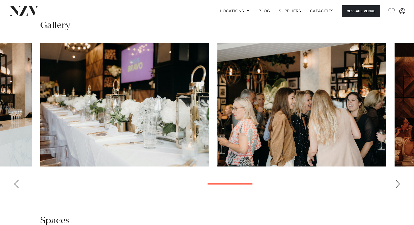
click at [398, 189] on div "Next slide" at bounding box center [397, 184] width 5 height 9
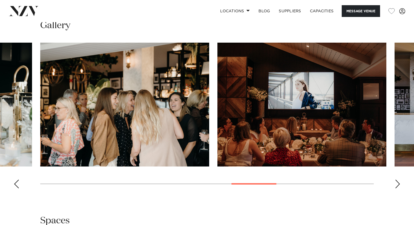
click at [398, 189] on div "Next slide" at bounding box center [397, 184] width 5 height 9
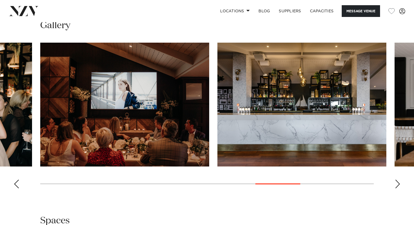
click at [398, 189] on div "Next slide" at bounding box center [397, 184] width 5 height 9
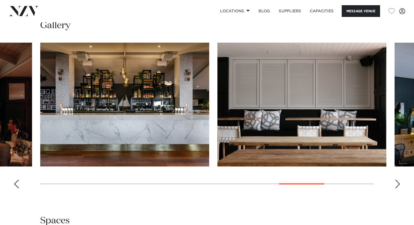
click at [398, 189] on div "Next slide" at bounding box center [397, 184] width 5 height 9
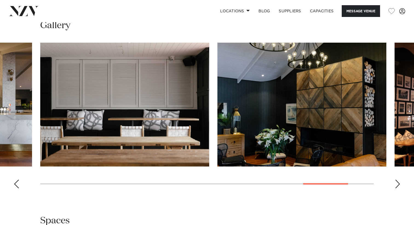
click at [398, 189] on div "Next slide" at bounding box center [397, 184] width 5 height 9
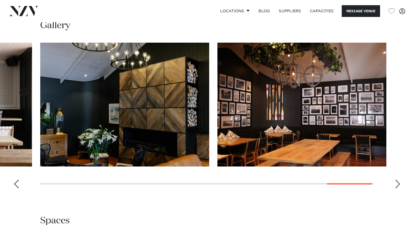
click at [398, 189] on div "Next slide" at bounding box center [397, 184] width 5 height 9
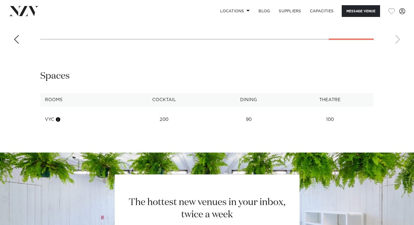
scroll to position [656, 0]
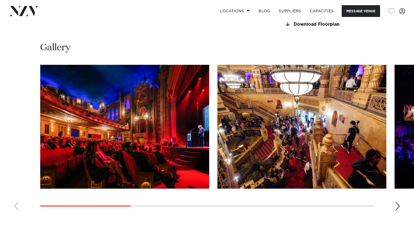
scroll to position [517, 0]
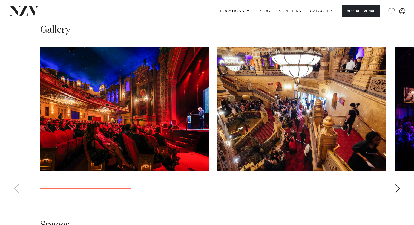
click at [398, 193] on div "Next slide" at bounding box center [397, 188] width 5 height 9
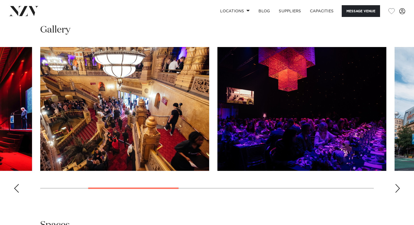
click at [398, 193] on div "Next slide" at bounding box center [397, 188] width 5 height 9
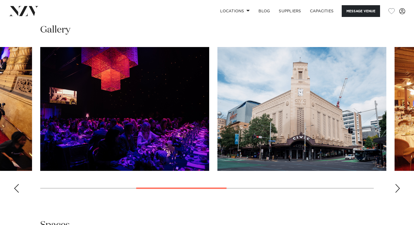
click at [395, 193] on div "Next slide" at bounding box center [397, 188] width 5 height 9
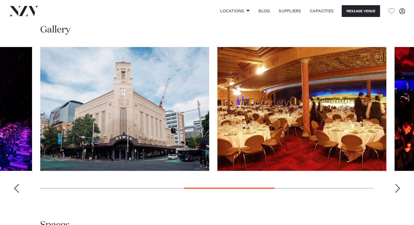
click at [395, 193] on div "Next slide" at bounding box center [397, 188] width 5 height 9
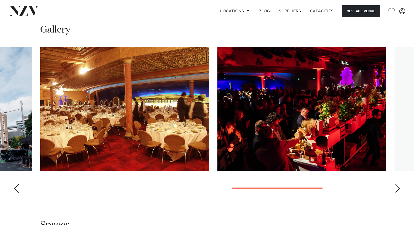
click at [395, 193] on div "Next slide" at bounding box center [397, 188] width 5 height 9
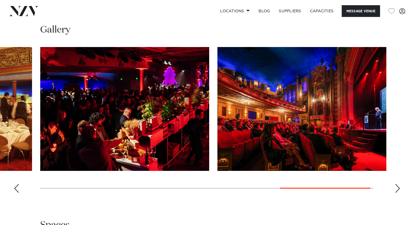
click at [396, 193] on div "Next slide" at bounding box center [397, 188] width 5 height 9
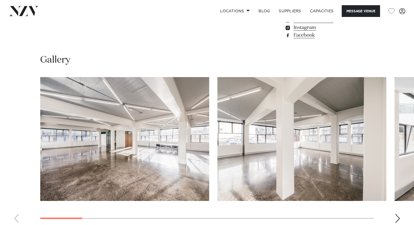
scroll to position [498, 0]
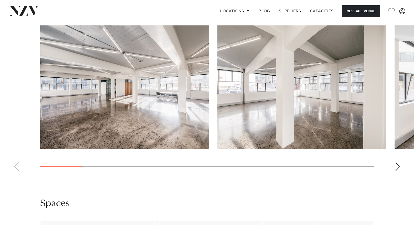
click at [397, 165] on div "Next slide" at bounding box center [397, 167] width 5 height 9
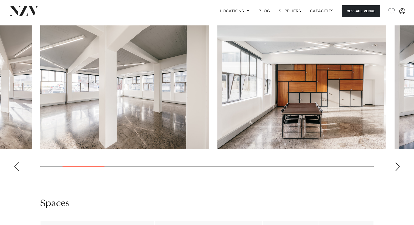
click at [397, 165] on div "Next slide" at bounding box center [397, 167] width 5 height 9
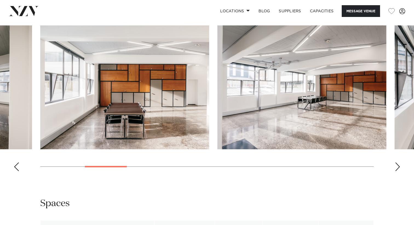
click at [397, 165] on div "Next slide" at bounding box center [397, 167] width 5 height 9
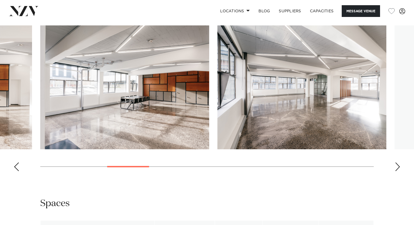
click at [397, 165] on div "Next slide" at bounding box center [397, 167] width 5 height 9
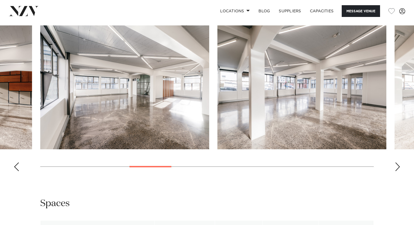
click at [397, 165] on div "Next slide" at bounding box center [397, 167] width 5 height 9
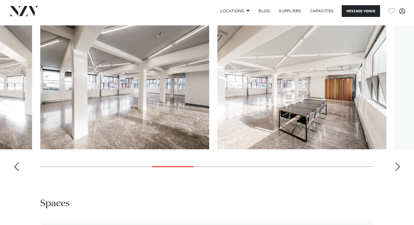
click at [397, 165] on div "Next slide" at bounding box center [397, 167] width 5 height 9
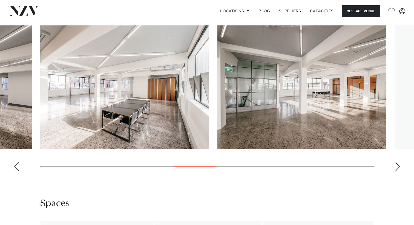
click at [397, 165] on div "Next slide" at bounding box center [397, 167] width 5 height 9
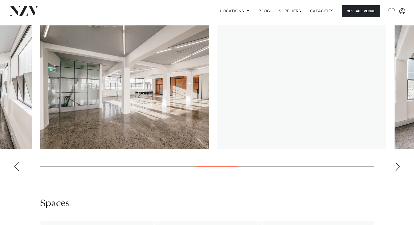
click at [397, 165] on div "Next slide" at bounding box center [397, 167] width 5 height 9
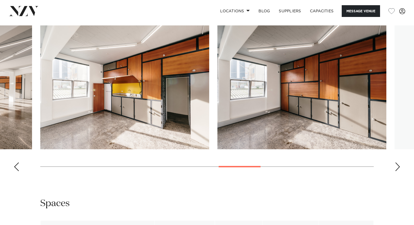
click at [395, 165] on div "Next slide" at bounding box center [397, 167] width 5 height 9
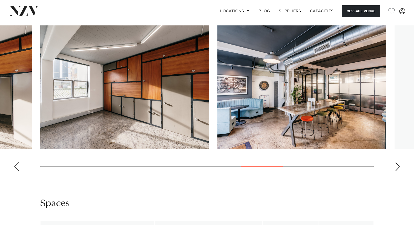
click at [395, 165] on div "Next slide" at bounding box center [397, 167] width 5 height 9
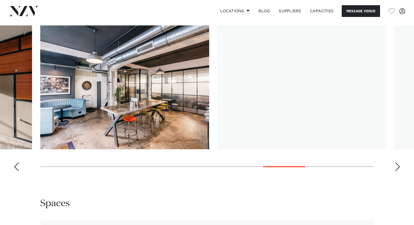
click at [395, 165] on div "Next slide" at bounding box center [397, 167] width 5 height 9
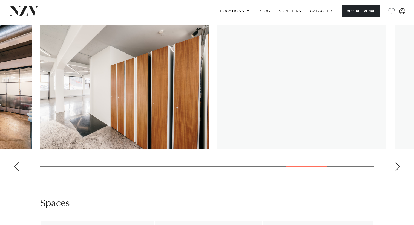
click at [395, 165] on div "Next slide" at bounding box center [397, 167] width 5 height 9
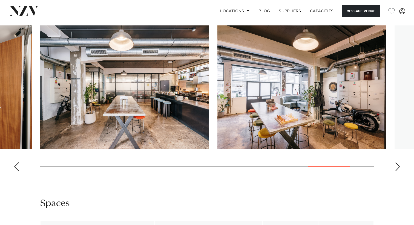
click at [395, 165] on div "Next slide" at bounding box center [397, 167] width 5 height 9
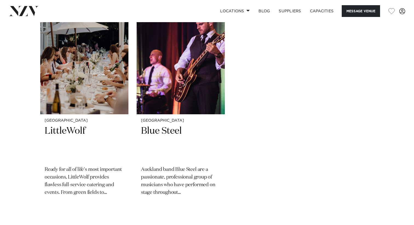
scroll to position [819, 0]
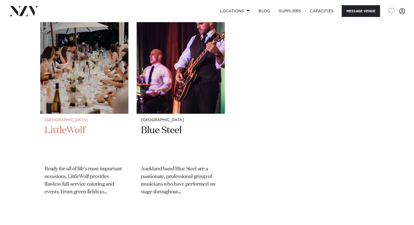
click at [84, 109] on img "1 / 2" at bounding box center [84, 55] width 88 height 118
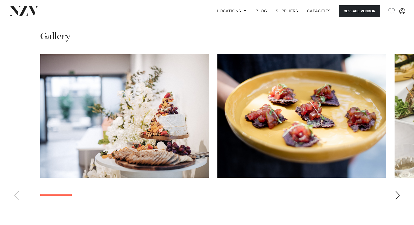
scroll to position [479, 0]
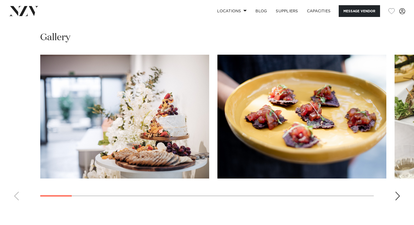
click at [400, 197] on swiper-container at bounding box center [207, 130] width 414 height 150
click at [397, 196] on div "Next slide" at bounding box center [397, 196] width 5 height 9
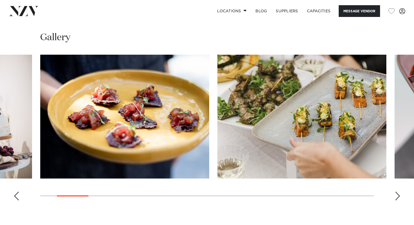
click at [397, 196] on div "Next slide" at bounding box center [397, 196] width 5 height 9
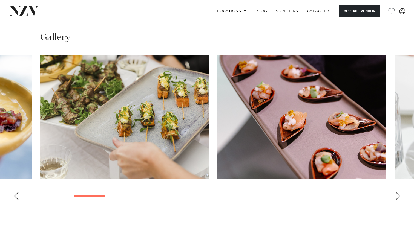
click at [397, 196] on div "Next slide" at bounding box center [397, 196] width 5 height 9
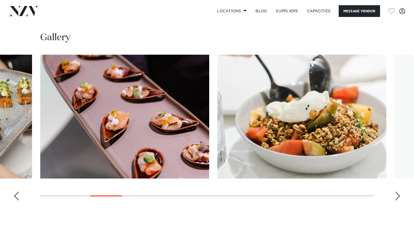
click at [397, 196] on div "Next slide" at bounding box center [397, 196] width 5 height 9
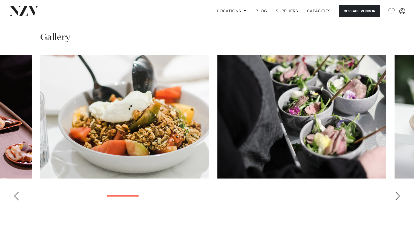
click at [398, 196] on div "Next slide" at bounding box center [397, 196] width 5 height 9
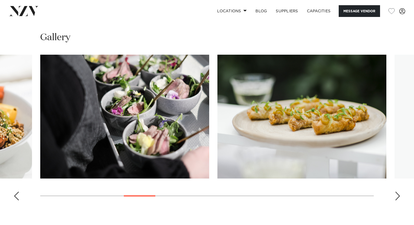
click at [398, 196] on div "Next slide" at bounding box center [397, 196] width 5 height 9
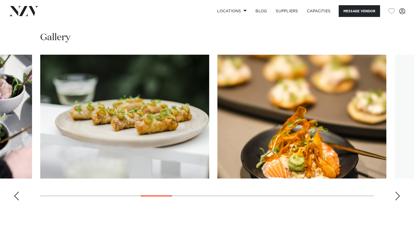
click at [398, 196] on div "Next slide" at bounding box center [397, 196] width 5 height 9
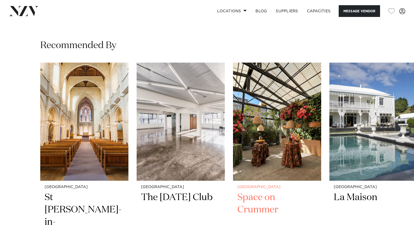
scroll to position [894, 0]
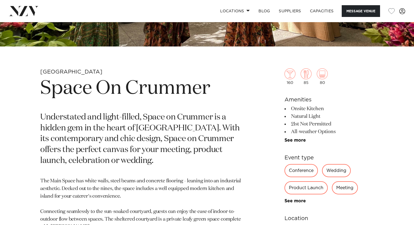
scroll to position [184, 0]
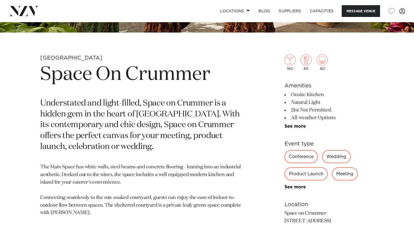
drag, startPoint x: 299, startPoint y: 113, endPoint x: 340, endPoint y: 112, distance: 41.0
click at [340, 112] on li "21st Not Permitted" at bounding box center [328, 110] width 89 height 8
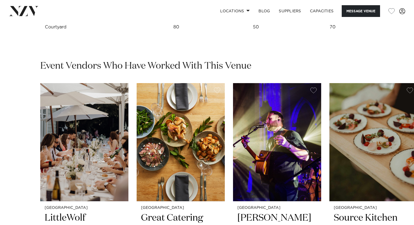
scroll to position [778, 0]
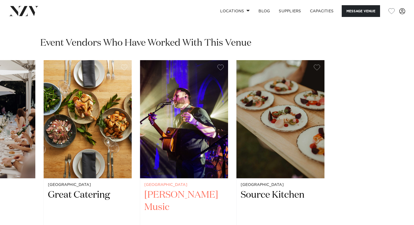
click at [0, 0] on slot "Auckland LittleWolf Ready for all of life's most important occasions, LittleWol…" at bounding box center [0, 0] width 0 height 0
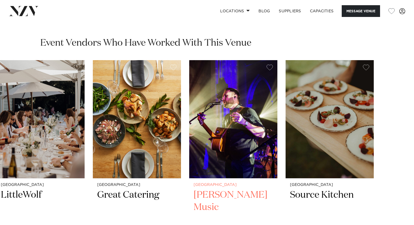
click at [277, 124] on img "3 / 4" at bounding box center [233, 119] width 88 height 118
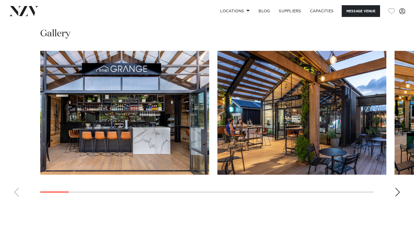
scroll to position [500, 0]
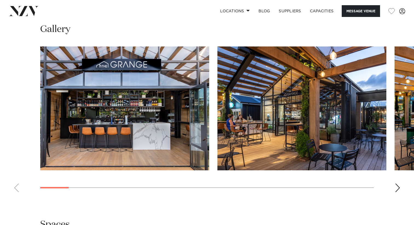
click at [400, 176] on swiper-container at bounding box center [207, 122] width 414 height 150
click at [394, 176] on swiper-container at bounding box center [207, 122] width 414 height 150
click at [396, 184] on div "Next slide" at bounding box center [397, 188] width 5 height 9
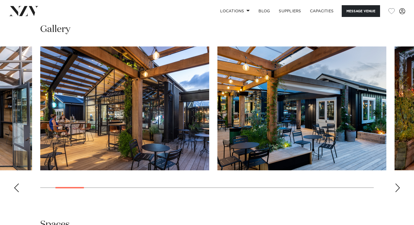
click at [396, 184] on div "Next slide" at bounding box center [397, 188] width 5 height 9
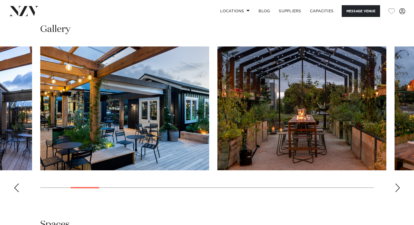
click at [396, 184] on div "Next slide" at bounding box center [397, 188] width 5 height 9
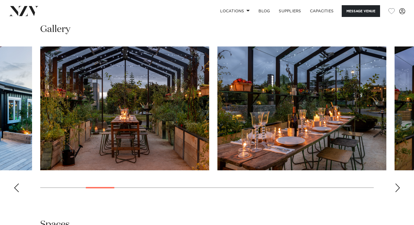
click at [396, 184] on div "Next slide" at bounding box center [397, 188] width 5 height 9
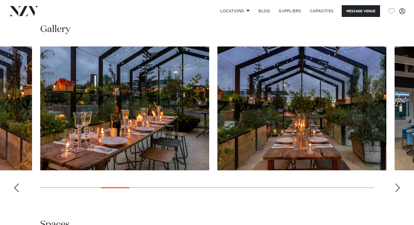
click at [396, 184] on div "Next slide" at bounding box center [397, 188] width 5 height 9
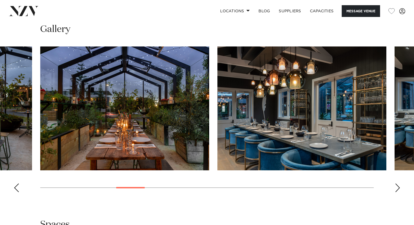
click at [396, 184] on div "Next slide" at bounding box center [397, 188] width 5 height 9
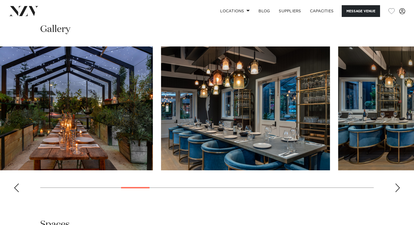
click at [218, 124] on img "7 / 22" at bounding box center [245, 109] width 169 height 124
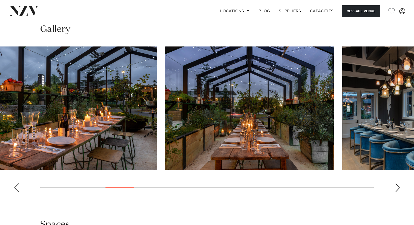
click at [282, 114] on img "6 / 22" at bounding box center [249, 109] width 169 height 124
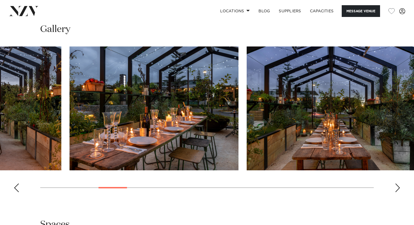
click at [379, 112] on img "6 / 22" at bounding box center [331, 109] width 169 height 124
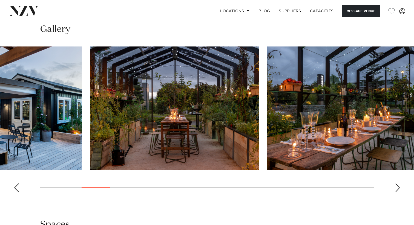
click at [413, 92] on img "5 / 22" at bounding box center [351, 109] width 169 height 124
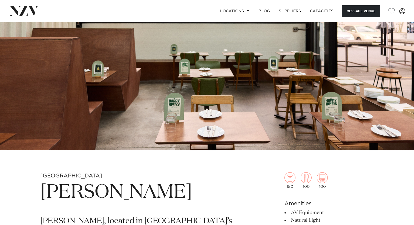
scroll to position [249, 0]
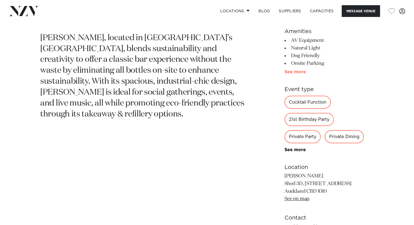
click at [289, 71] on link "See more" at bounding box center [305, 72] width 43 height 4
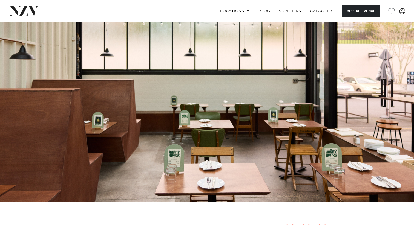
scroll to position [15, 0]
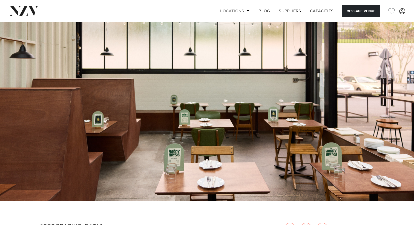
click at [245, 8] on link "Locations" at bounding box center [235, 11] width 38 height 12
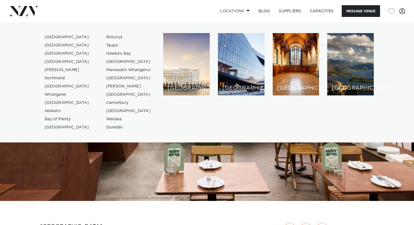
click at [58, 37] on link "[GEOGRAPHIC_DATA]" at bounding box center [66, 37] width 53 height 8
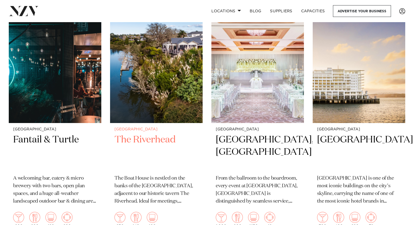
scroll to position [242, 0]
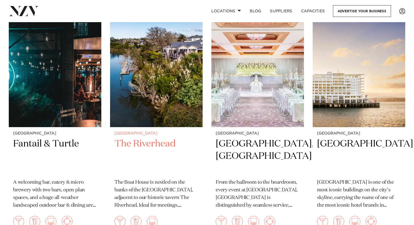
click at [156, 95] on img at bounding box center [156, 65] width 92 height 124
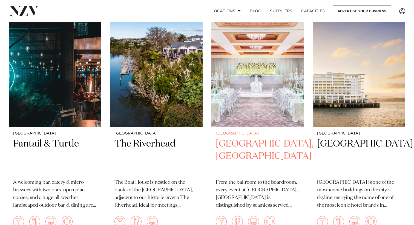
scroll to position [243, 0]
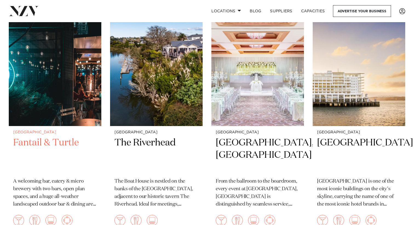
click at [57, 145] on h2 "Fantail & Turtle" at bounding box center [55, 155] width 84 height 37
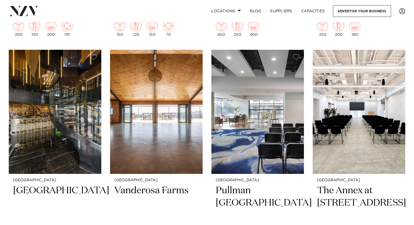
scroll to position [710, 0]
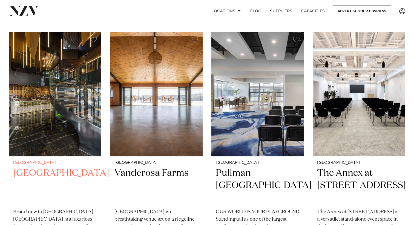
click at [39, 102] on img at bounding box center [55, 94] width 92 height 124
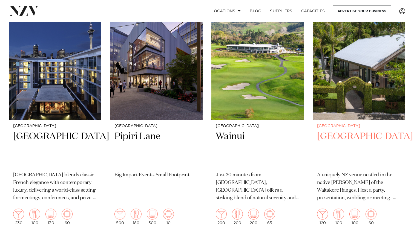
scroll to position [992, 0]
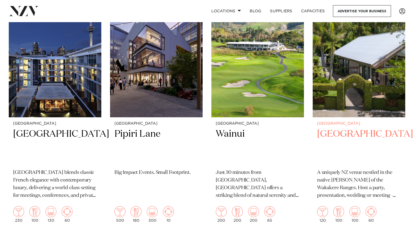
click at [347, 128] on h2 "Tui Hills" at bounding box center [359, 146] width 84 height 37
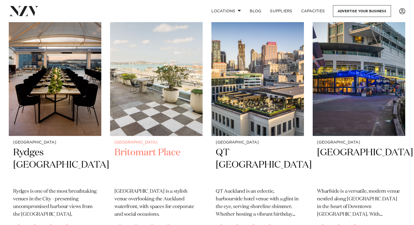
scroll to position [1218, 0]
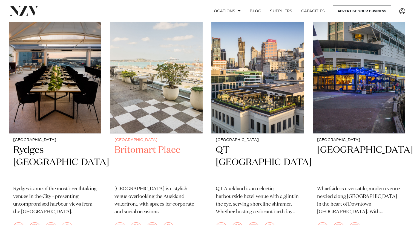
click at [165, 138] on small "[GEOGRAPHIC_DATA]" at bounding box center [156, 140] width 84 height 4
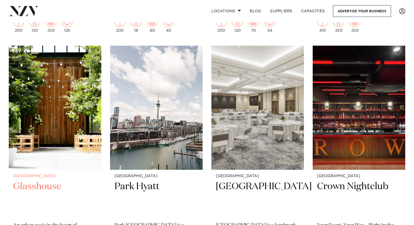
scroll to position [1425, 0]
click at [69, 115] on img at bounding box center [55, 107] width 92 height 124
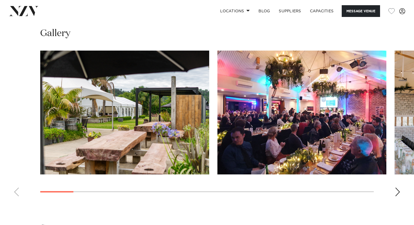
scroll to position [508, 0]
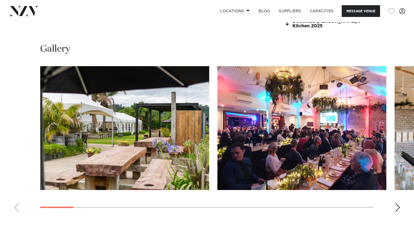
click at [401, 200] on swiper-container at bounding box center [207, 141] width 414 height 150
click at [398, 203] on div "Next slide" at bounding box center [397, 207] width 5 height 9
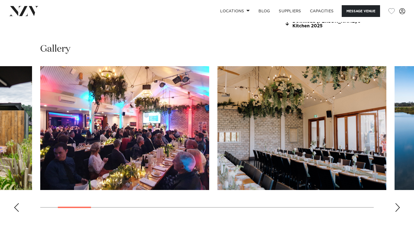
click at [398, 203] on div "Next slide" at bounding box center [397, 207] width 5 height 9
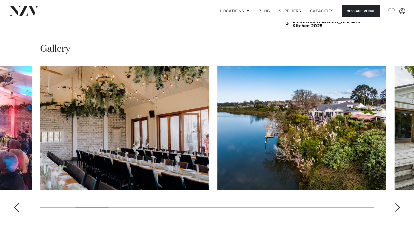
click at [398, 203] on div "Next slide" at bounding box center [397, 207] width 5 height 9
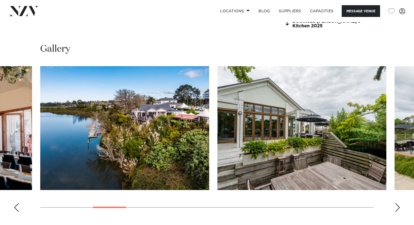
click at [398, 203] on div "Next slide" at bounding box center [397, 207] width 5 height 9
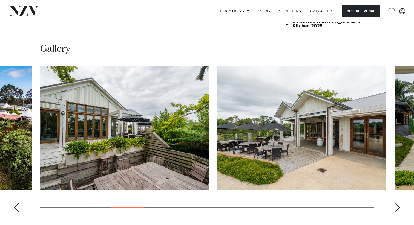
click at [399, 203] on div "Next slide" at bounding box center [397, 207] width 5 height 9
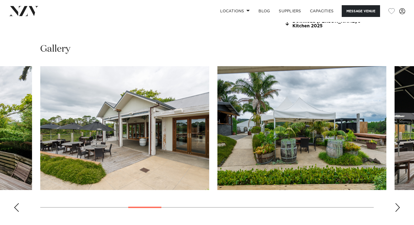
click at [399, 203] on div "Next slide" at bounding box center [397, 207] width 5 height 9
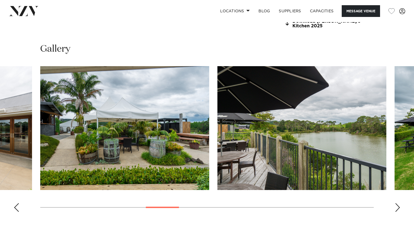
click at [399, 203] on div "Next slide" at bounding box center [397, 207] width 5 height 9
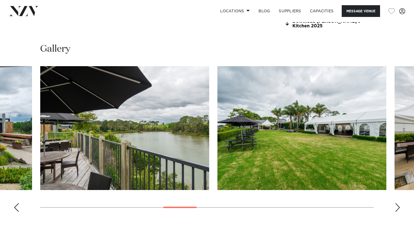
click at [399, 203] on div "Next slide" at bounding box center [397, 207] width 5 height 9
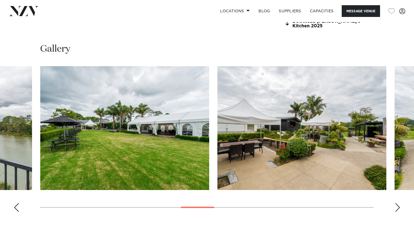
click at [399, 203] on div "Next slide" at bounding box center [397, 207] width 5 height 9
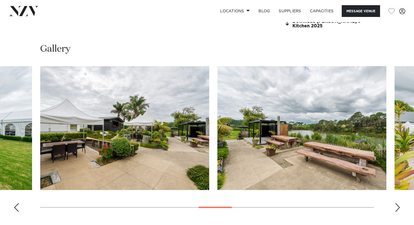
click at [399, 203] on div "Next slide" at bounding box center [397, 207] width 5 height 9
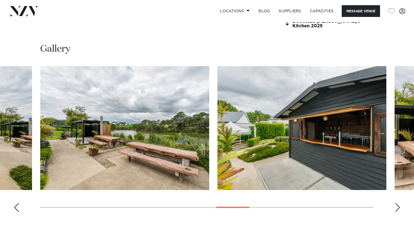
click at [399, 203] on div "Next slide" at bounding box center [397, 207] width 5 height 9
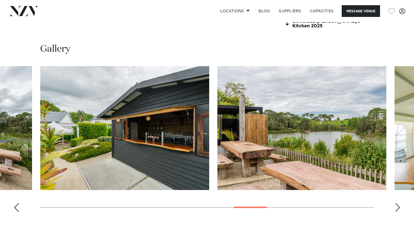
click at [399, 203] on div "Next slide" at bounding box center [397, 207] width 5 height 9
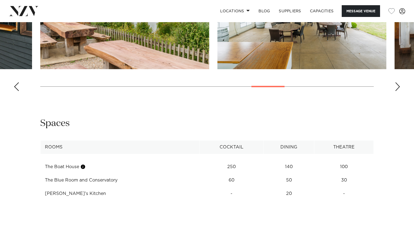
scroll to position [666, 0]
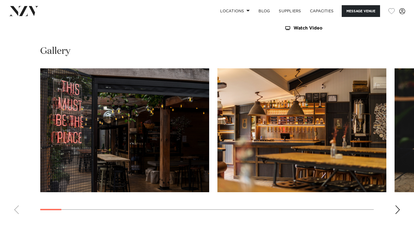
scroll to position [536, 0]
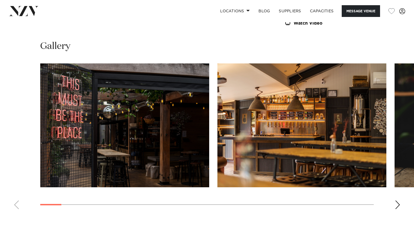
click at [393, 206] on swiper-container at bounding box center [207, 138] width 414 height 150
click at [394, 207] on swiper-container at bounding box center [207, 138] width 414 height 150
click at [396, 208] on div "Next slide" at bounding box center [397, 205] width 5 height 9
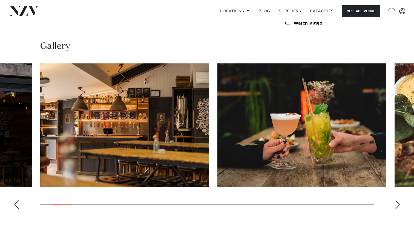
click at [396, 208] on div "Next slide" at bounding box center [397, 205] width 5 height 9
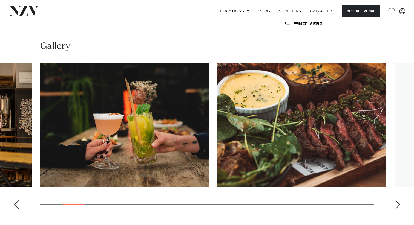
click at [396, 208] on div "Next slide" at bounding box center [397, 205] width 5 height 9
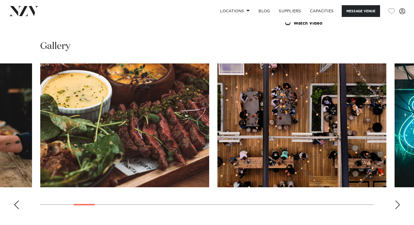
click at [396, 208] on div "Next slide" at bounding box center [397, 205] width 5 height 9
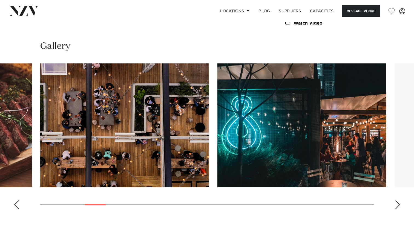
click at [396, 208] on div "Next slide" at bounding box center [397, 205] width 5 height 9
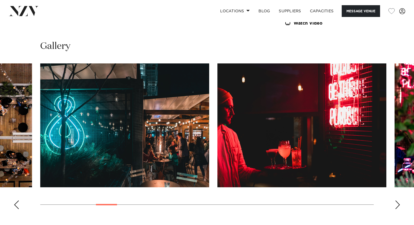
click at [396, 208] on div "Next slide" at bounding box center [397, 205] width 5 height 9
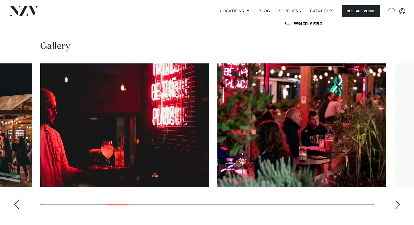
click at [396, 208] on div "Next slide" at bounding box center [397, 205] width 5 height 9
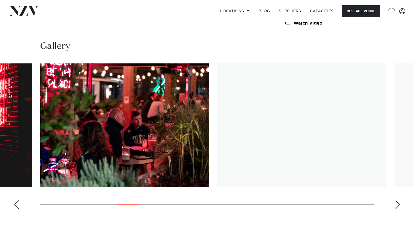
click at [396, 208] on div "Next slide" at bounding box center [397, 205] width 5 height 9
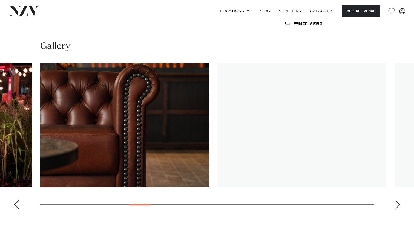
click at [396, 208] on div "Next slide" at bounding box center [397, 205] width 5 height 9
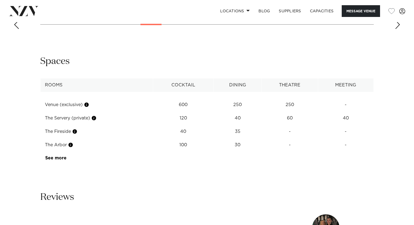
scroll to position [736, 0]
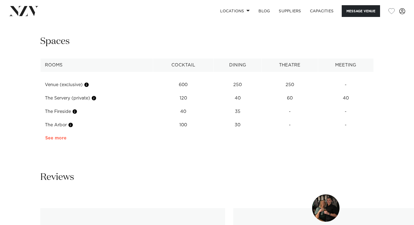
click at [54, 137] on link "See more" at bounding box center [66, 138] width 43 height 4
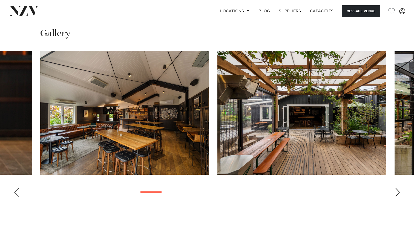
scroll to position [545, 0]
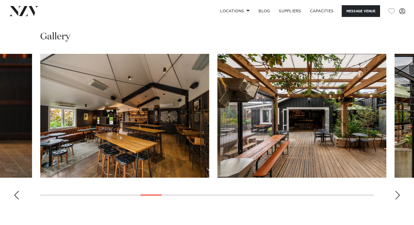
click at [401, 197] on swiper-container at bounding box center [207, 129] width 414 height 150
click at [399, 197] on div "Next slide" at bounding box center [397, 195] width 5 height 9
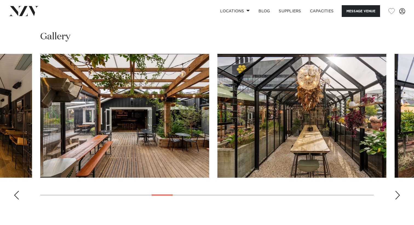
click at [397, 197] on div "Next slide" at bounding box center [397, 195] width 5 height 9
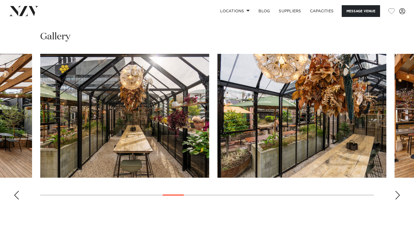
scroll to position [546, 0]
click at [399, 190] on swiper-container at bounding box center [207, 129] width 414 height 150
click at [396, 195] on div "Next slide" at bounding box center [397, 195] width 5 height 9
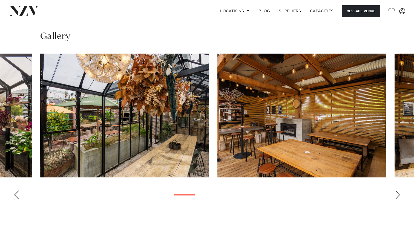
click at [396, 195] on div "Next slide" at bounding box center [397, 195] width 5 height 9
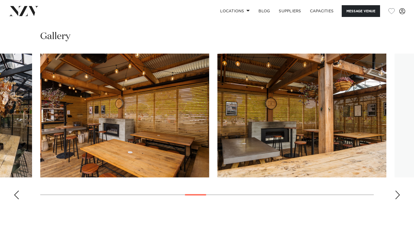
click at [396, 195] on div "Next slide" at bounding box center [397, 195] width 5 height 9
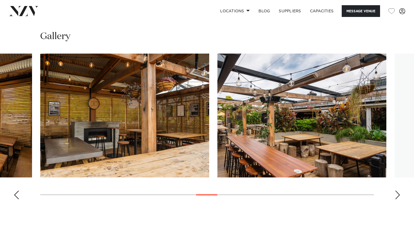
click at [394, 194] on swiper-container at bounding box center [207, 129] width 414 height 150
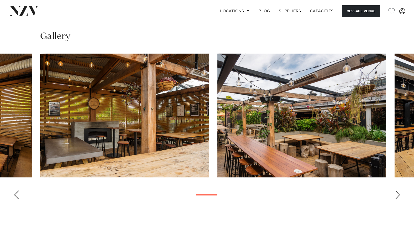
click at [394, 196] on swiper-container at bounding box center [207, 129] width 414 height 150
click at [395, 196] on div "Next slide" at bounding box center [397, 195] width 5 height 9
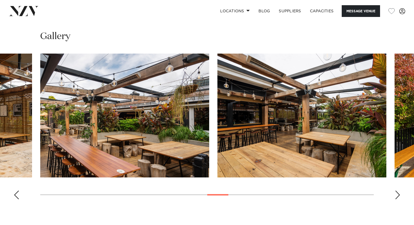
click at [396, 196] on div "Next slide" at bounding box center [397, 195] width 5 height 9
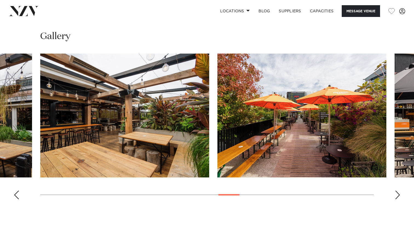
click at [396, 196] on div "Next slide" at bounding box center [397, 195] width 5 height 9
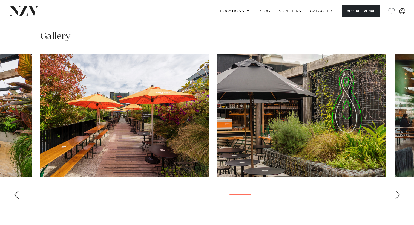
click at [396, 196] on div "Next slide" at bounding box center [397, 195] width 5 height 9
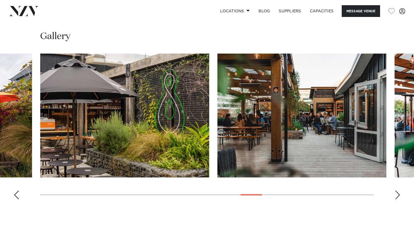
click at [396, 196] on div "Next slide" at bounding box center [397, 195] width 5 height 9
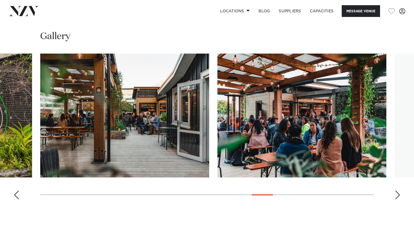
click at [396, 196] on div "Next slide" at bounding box center [397, 195] width 5 height 9
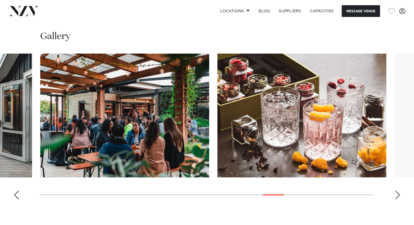
click at [396, 196] on div "Next slide" at bounding box center [397, 195] width 5 height 9
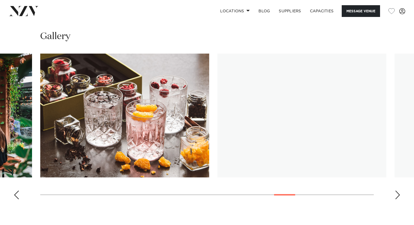
click at [396, 196] on div "Next slide" at bounding box center [397, 195] width 5 height 9
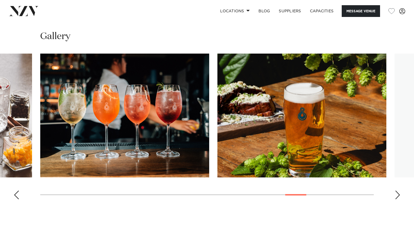
click at [396, 196] on div "Next slide" at bounding box center [397, 195] width 5 height 9
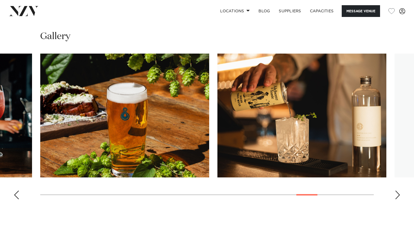
click at [396, 196] on div "Next slide" at bounding box center [397, 195] width 5 height 9
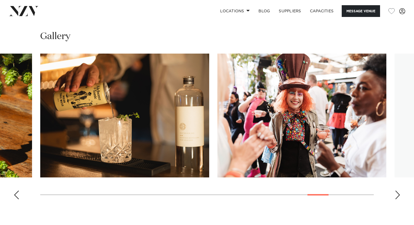
click at [396, 196] on div "Next slide" at bounding box center [397, 195] width 5 height 9
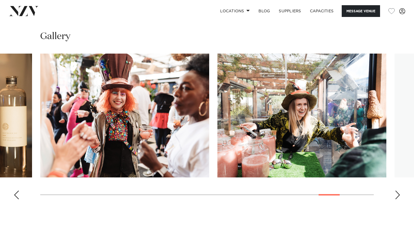
click at [396, 196] on div "Next slide" at bounding box center [397, 195] width 5 height 9
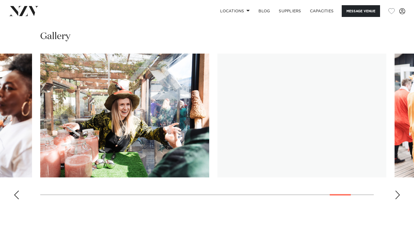
click at [396, 196] on div "Next slide" at bounding box center [397, 195] width 5 height 9
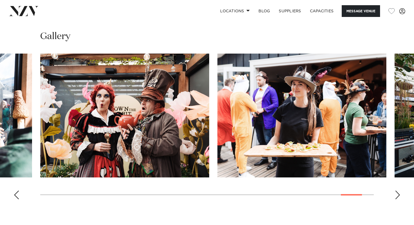
click at [396, 196] on div "Next slide" at bounding box center [397, 195] width 5 height 9
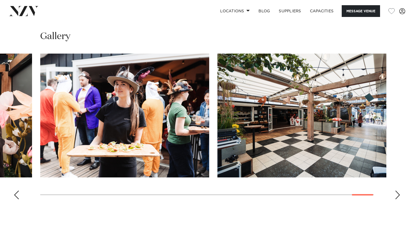
click at [396, 196] on div "Next slide" at bounding box center [397, 195] width 5 height 9
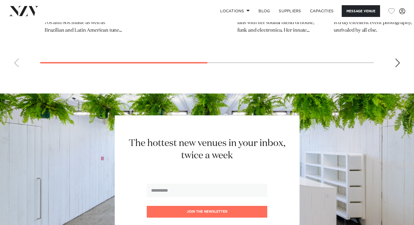
scroll to position [1244, 0]
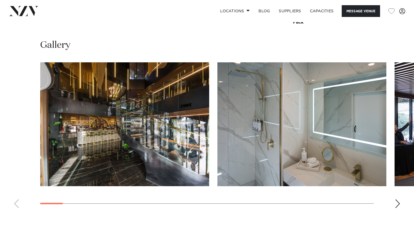
scroll to position [520, 0]
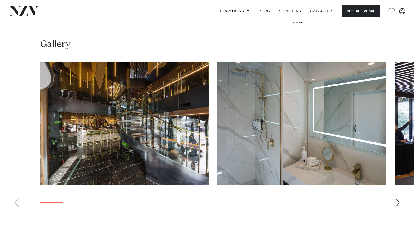
click at [400, 203] on swiper-container at bounding box center [207, 137] width 414 height 150
click at [398, 204] on div "Next slide" at bounding box center [397, 203] width 5 height 9
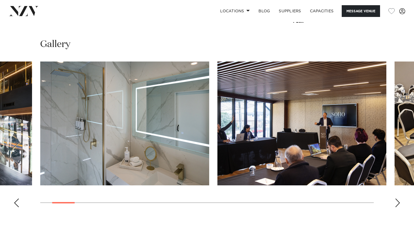
click at [398, 204] on div "Next slide" at bounding box center [397, 203] width 5 height 9
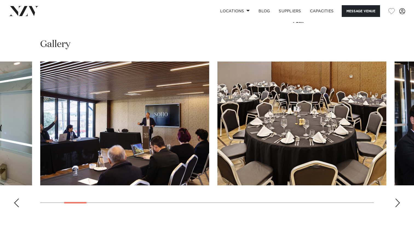
click at [398, 204] on div "Next slide" at bounding box center [397, 203] width 5 height 9
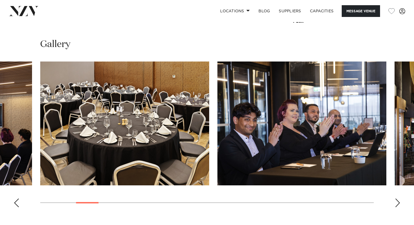
click at [398, 204] on div "Next slide" at bounding box center [397, 203] width 5 height 9
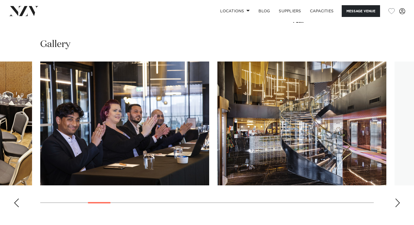
click at [398, 204] on div "Next slide" at bounding box center [397, 203] width 5 height 9
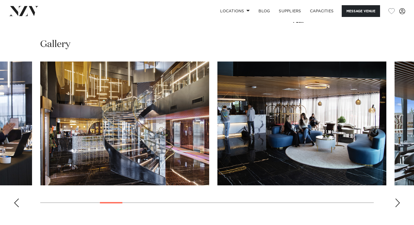
click at [398, 204] on div "Next slide" at bounding box center [397, 203] width 5 height 9
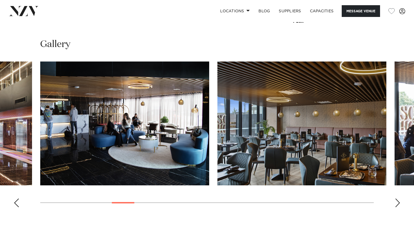
click at [398, 204] on div "Next slide" at bounding box center [397, 203] width 5 height 9
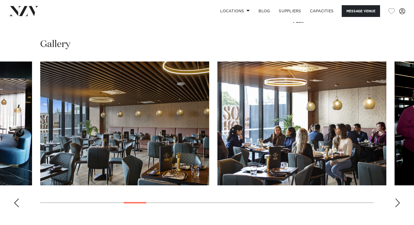
click at [398, 204] on div "Next slide" at bounding box center [397, 203] width 5 height 9
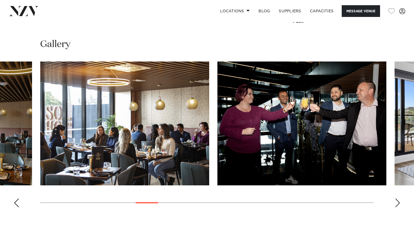
click at [398, 204] on div "Next slide" at bounding box center [397, 203] width 5 height 9
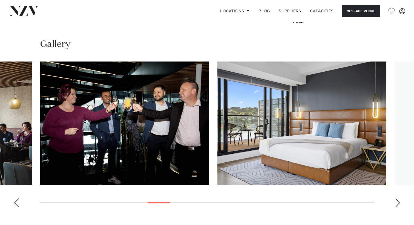
click at [398, 204] on div "Next slide" at bounding box center [397, 203] width 5 height 9
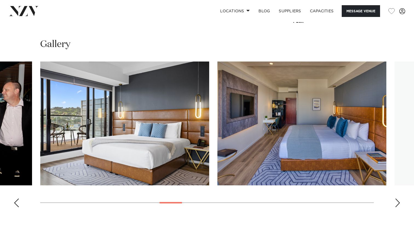
click at [398, 204] on div "Next slide" at bounding box center [397, 203] width 5 height 9
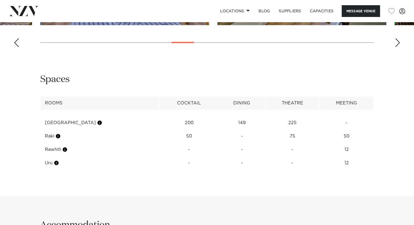
scroll to position [682, 0]
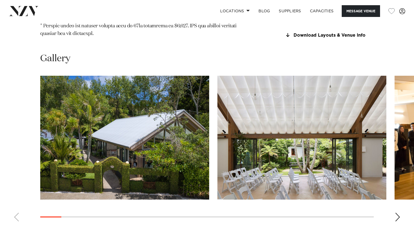
scroll to position [625, 0]
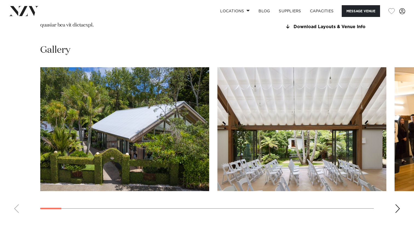
click at [399, 204] on div "Next slide" at bounding box center [397, 208] width 5 height 9
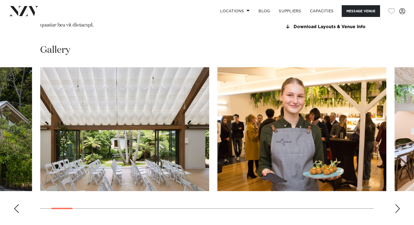
click at [399, 204] on div "Next slide" at bounding box center [397, 208] width 5 height 9
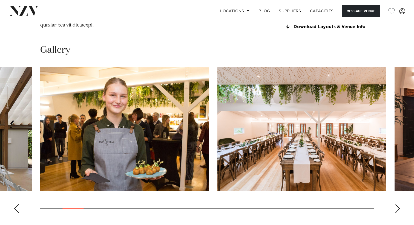
click at [399, 204] on div "Next slide" at bounding box center [397, 208] width 5 height 9
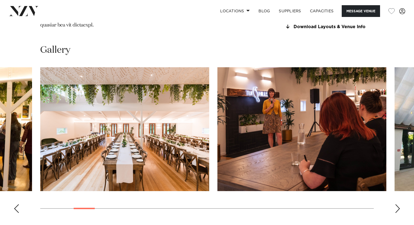
click at [399, 204] on div "Next slide" at bounding box center [397, 208] width 5 height 9
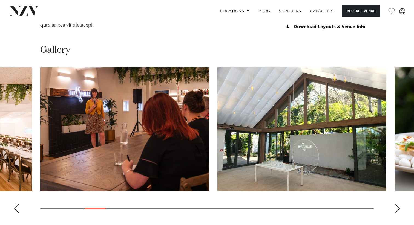
click at [399, 204] on div "Next slide" at bounding box center [397, 208] width 5 height 9
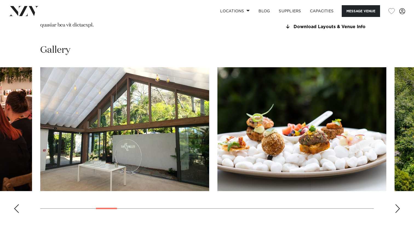
click at [399, 204] on div "Next slide" at bounding box center [397, 208] width 5 height 9
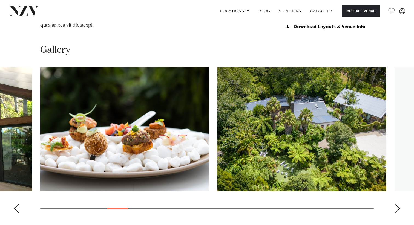
click at [399, 204] on div "Next slide" at bounding box center [397, 208] width 5 height 9
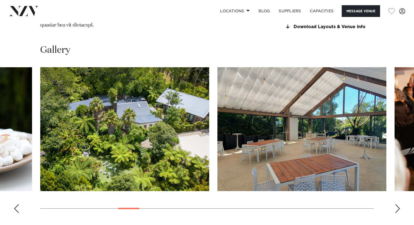
click at [399, 204] on div "Next slide" at bounding box center [397, 208] width 5 height 9
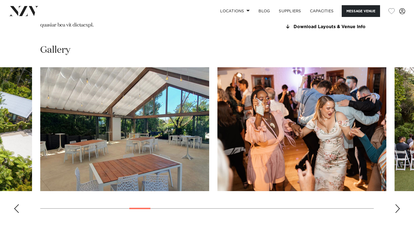
click at [399, 204] on div "Next slide" at bounding box center [397, 208] width 5 height 9
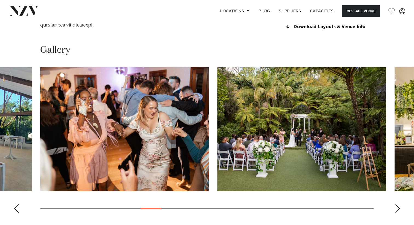
click at [399, 204] on div "Next slide" at bounding box center [397, 208] width 5 height 9
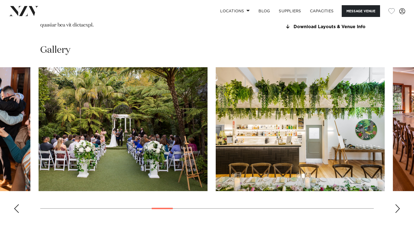
click at [395, 204] on div "Next slide" at bounding box center [397, 208] width 5 height 9
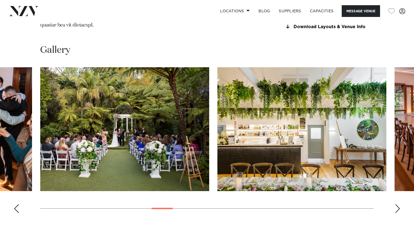
click at [395, 204] on div "Next slide" at bounding box center [397, 208] width 5 height 9
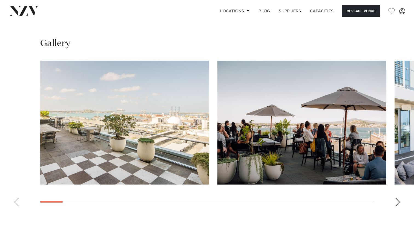
scroll to position [507, 0]
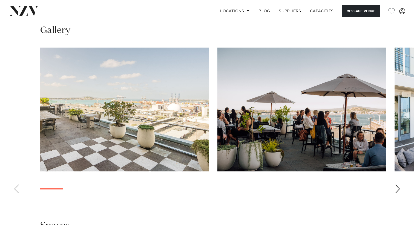
click at [399, 186] on div "Next slide" at bounding box center [397, 189] width 5 height 9
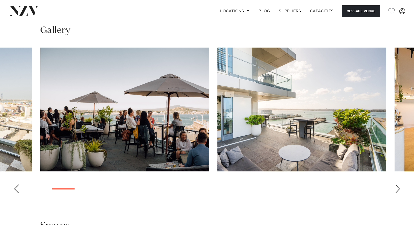
click at [398, 188] on div "Next slide" at bounding box center [397, 189] width 5 height 9
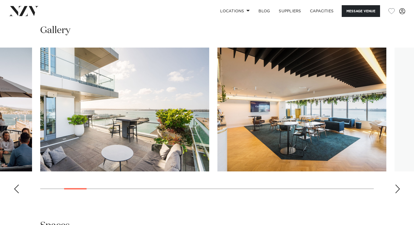
click at [398, 188] on div "Next slide" at bounding box center [397, 189] width 5 height 9
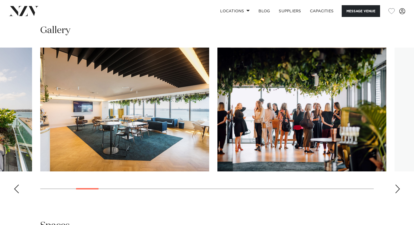
click at [398, 188] on div "Next slide" at bounding box center [397, 189] width 5 height 9
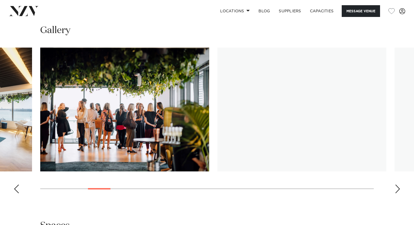
click at [398, 188] on div "Next slide" at bounding box center [397, 189] width 5 height 9
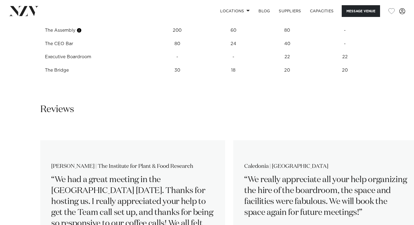
scroll to position [771, 0]
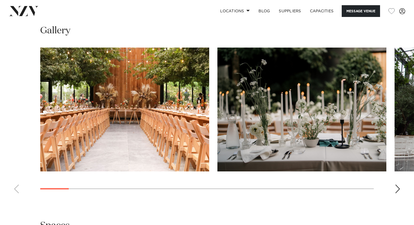
scroll to position [528, 0]
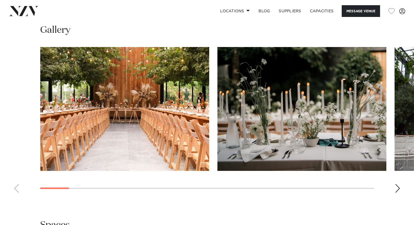
click at [398, 191] on div "Next slide" at bounding box center [397, 188] width 5 height 9
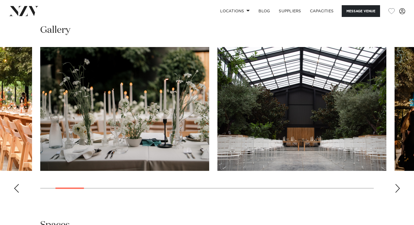
click at [398, 191] on div "Next slide" at bounding box center [397, 188] width 5 height 9
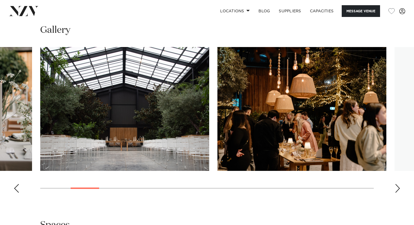
click at [398, 191] on div "Next slide" at bounding box center [397, 188] width 5 height 9
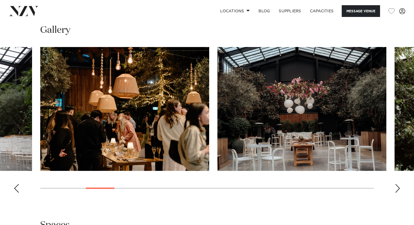
click at [400, 192] on div "Next slide" at bounding box center [397, 188] width 5 height 9
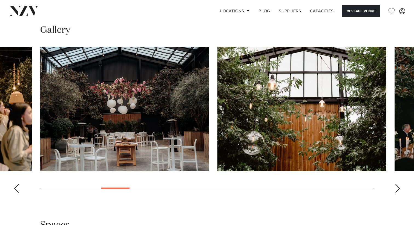
click at [400, 192] on div "Next slide" at bounding box center [397, 188] width 5 height 9
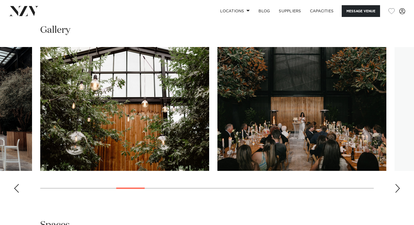
click at [400, 192] on div "Next slide" at bounding box center [397, 188] width 5 height 9
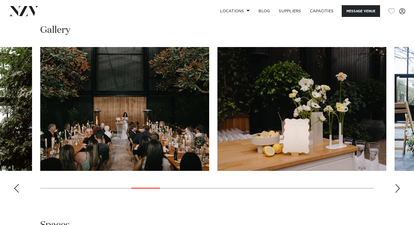
click at [400, 192] on div "Next slide" at bounding box center [397, 188] width 5 height 9
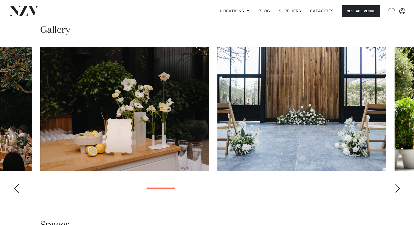
click at [400, 192] on div "Next slide" at bounding box center [397, 188] width 5 height 9
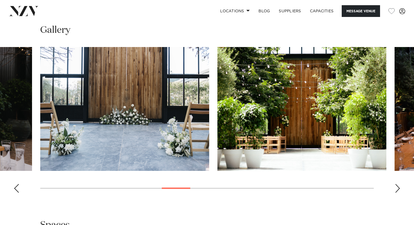
click at [400, 192] on div "Next slide" at bounding box center [397, 188] width 5 height 9
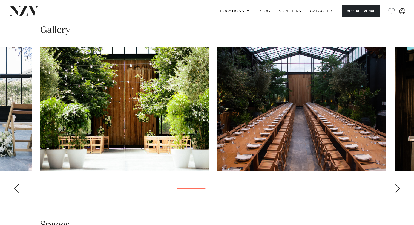
click at [400, 192] on div "Next slide" at bounding box center [397, 188] width 5 height 9
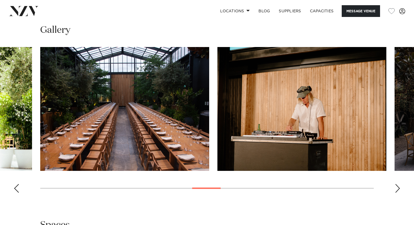
scroll to position [532, 0]
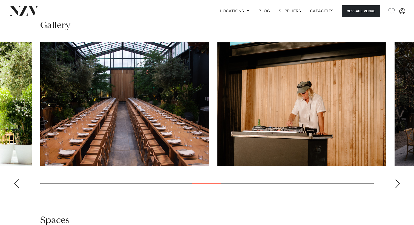
click at [394, 184] on swiper-container at bounding box center [207, 117] width 414 height 150
click at [399, 186] on div "Next slide" at bounding box center [397, 183] width 5 height 9
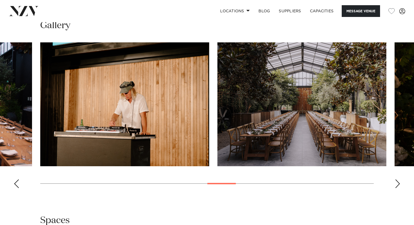
click at [399, 186] on div "Next slide" at bounding box center [397, 183] width 5 height 9
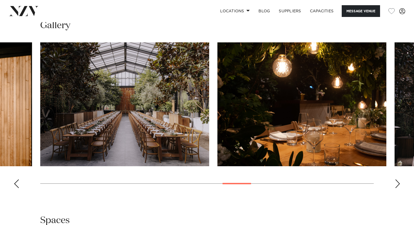
click at [399, 186] on div "Next slide" at bounding box center [397, 183] width 5 height 9
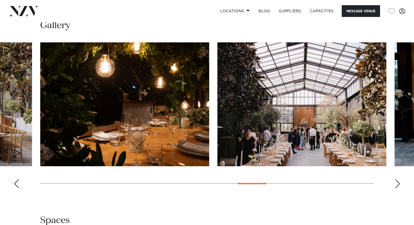
click at [399, 186] on div "Next slide" at bounding box center [397, 183] width 5 height 9
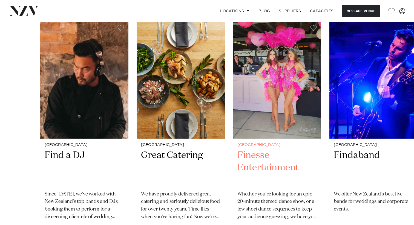
scroll to position [830, 0]
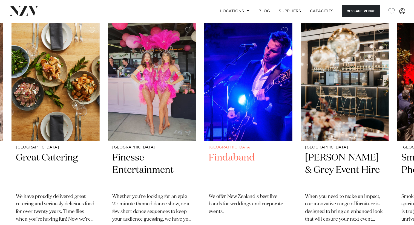
click at [210, 141] on img "4 / 6" at bounding box center [248, 82] width 88 height 118
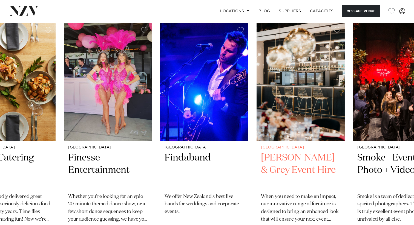
click at [0, 0] on slot "Auckland Find a DJ Since [DATE], we've worked with New Zealand's top bands and …" at bounding box center [0, 0] width 0 height 0
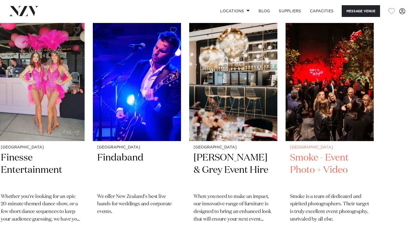
click at [316, 160] on h2 "Smoke - Event Photo + Video" at bounding box center [329, 170] width 79 height 37
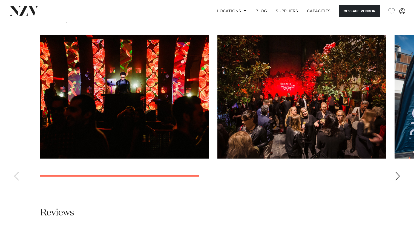
scroll to position [460, 0]
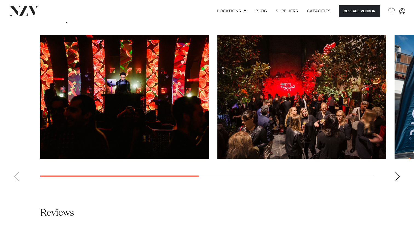
click at [400, 177] on swiper-container at bounding box center [207, 110] width 414 height 150
click at [397, 176] on div "Next slide" at bounding box center [397, 176] width 5 height 9
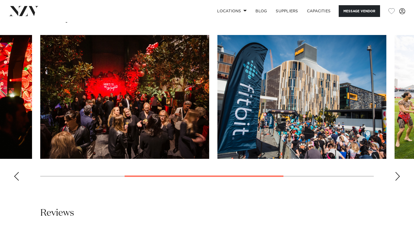
click at [397, 176] on div "Next slide" at bounding box center [397, 176] width 5 height 9
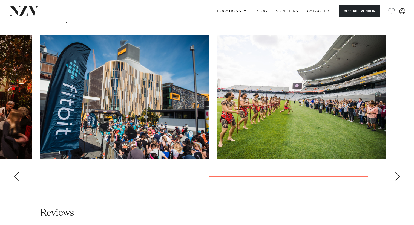
click at [398, 176] on div "Next slide" at bounding box center [397, 176] width 5 height 9
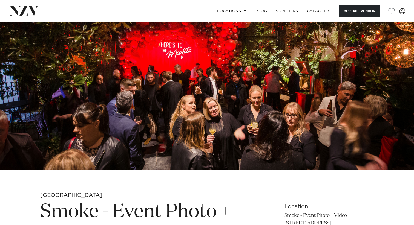
scroll to position [0, 0]
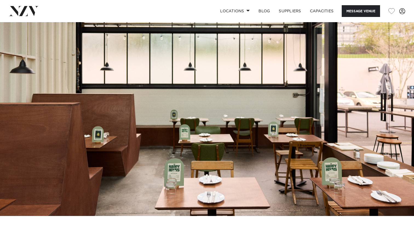
click at [27, 95] on img at bounding box center [207, 119] width 414 height 194
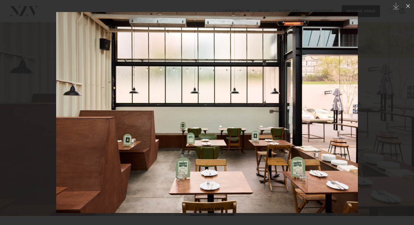
click at [72, 58] on img at bounding box center [207, 112] width 302 height 201
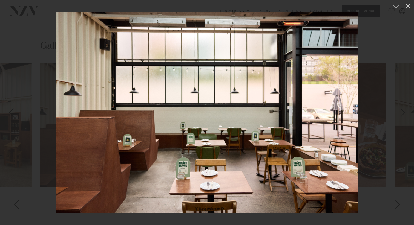
scroll to position [480, 0]
click at [408, 8] on icon at bounding box center [407, 6] width 7 height 7
